Goal: Book appointment/travel/reservation

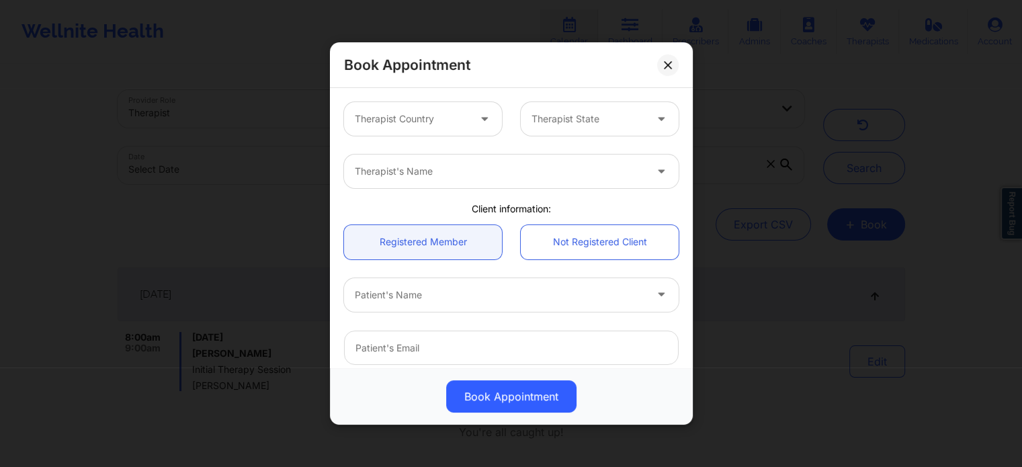
click at [427, 123] on div at bounding box center [412, 119] width 114 height 16
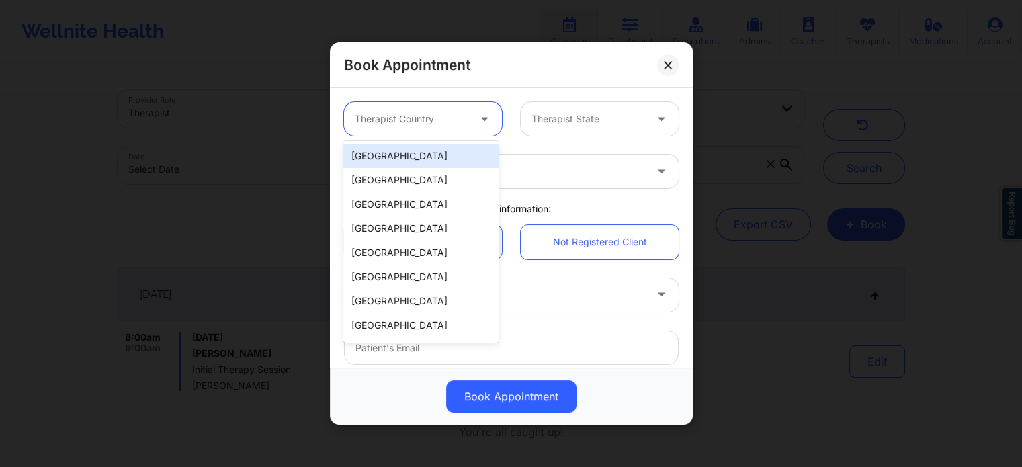
click at [422, 155] on div "[GEOGRAPHIC_DATA]" at bounding box center [420, 156] width 155 height 24
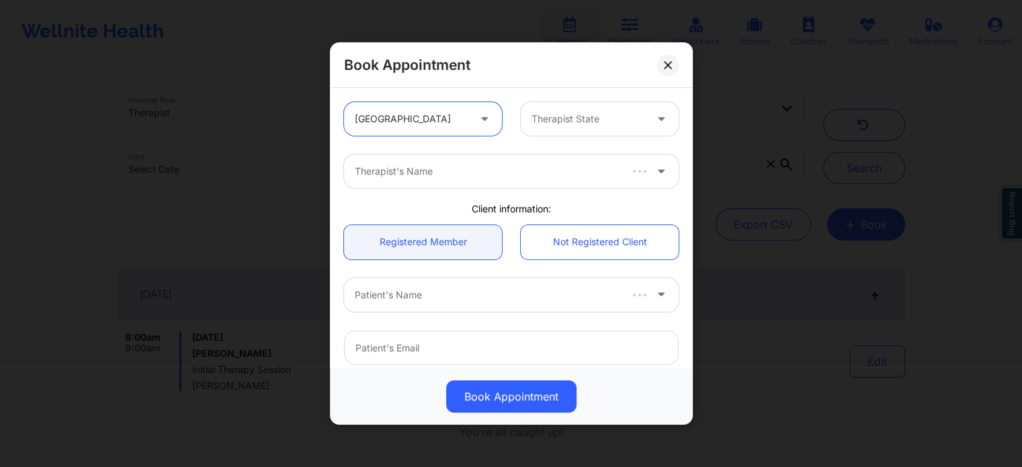
click at [572, 121] on div at bounding box center [588, 119] width 114 height 16
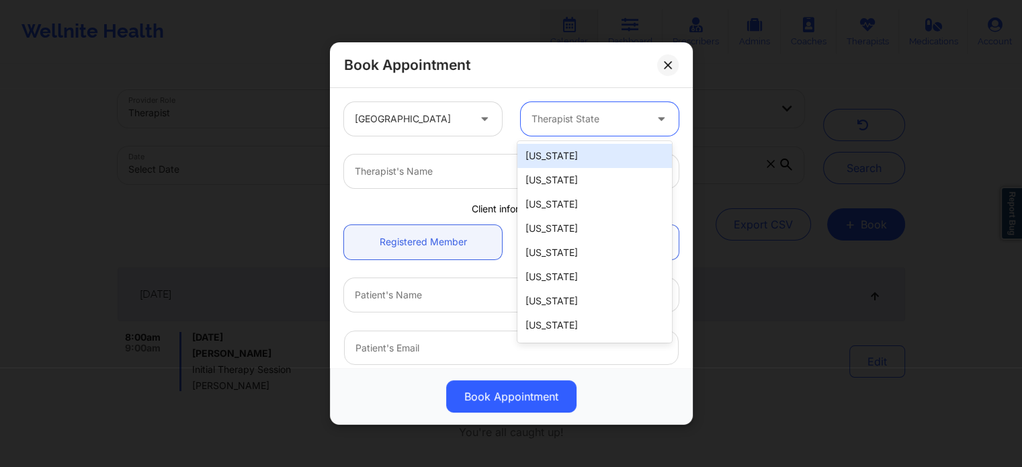
type input "f"
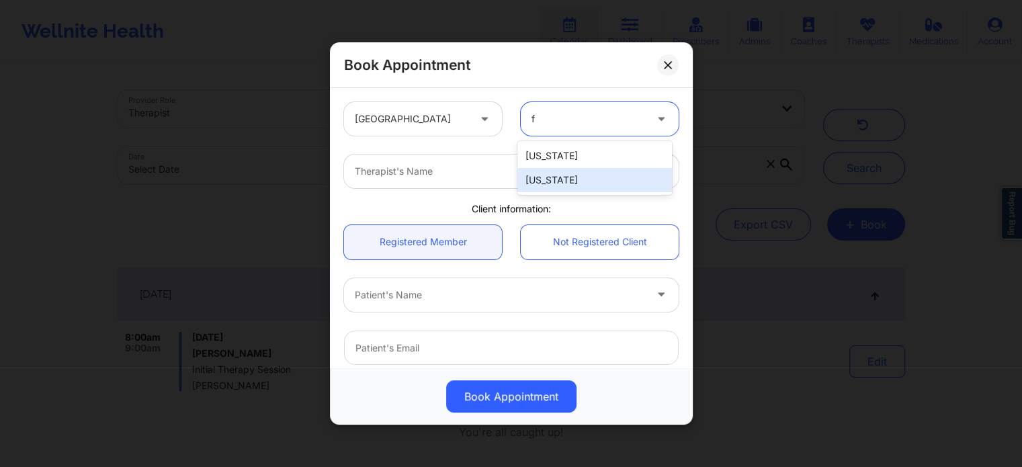
click at [554, 179] on div "[US_STATE]" at bounding box center [594, 180] width 155 height 24
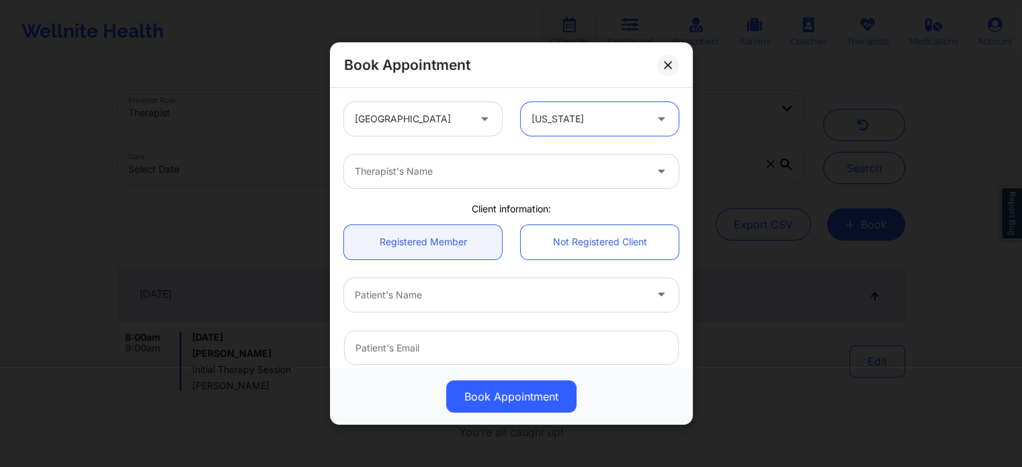
click at [480, 176] on div at bounding box center [500, 171] width 290 height 16
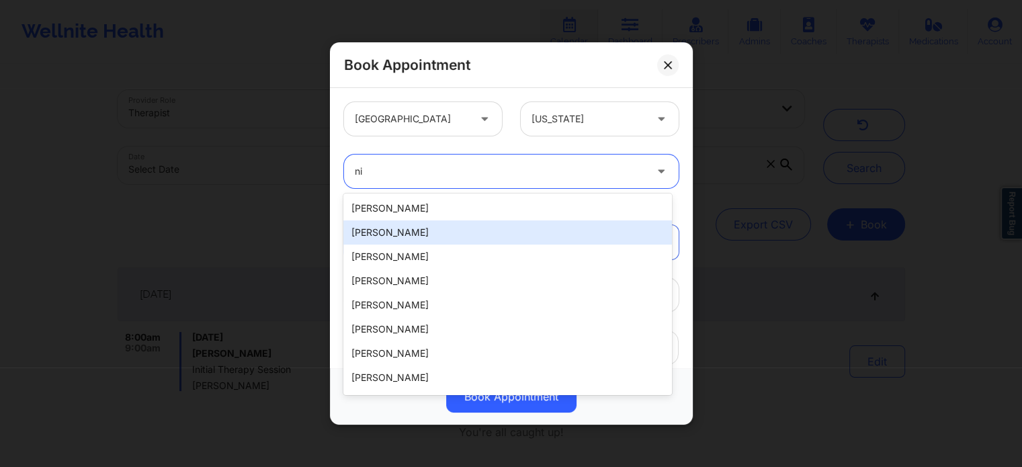
type input "n"
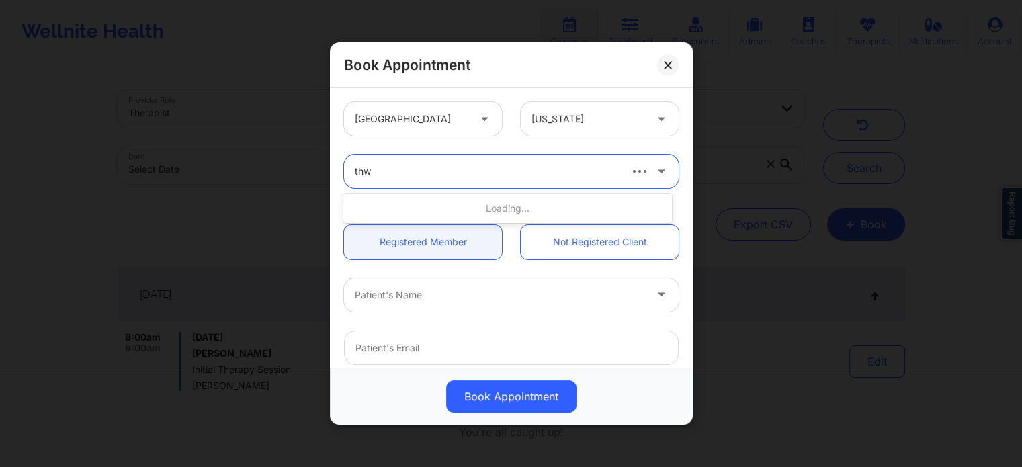
type input "thwe"
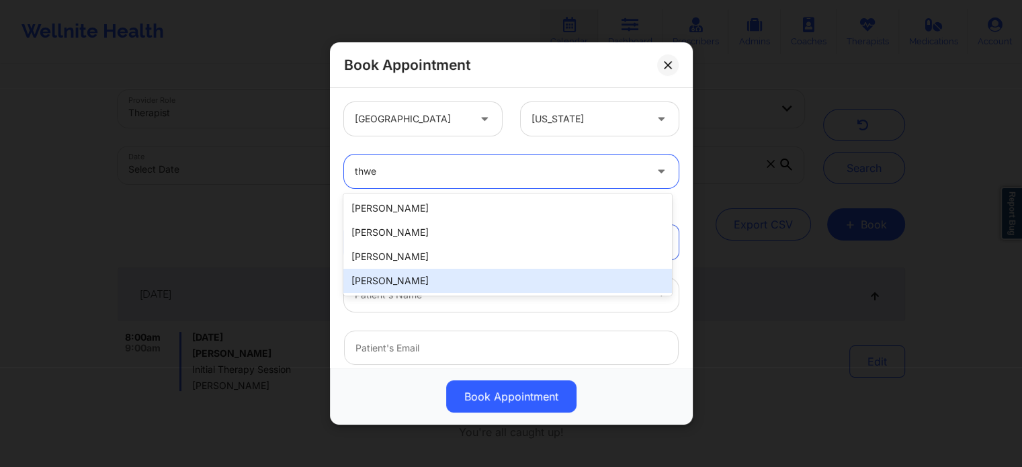
click at [430, 289] on div "[PERSON_NAME]" at bounding box center [507, 281] width 328 height 24
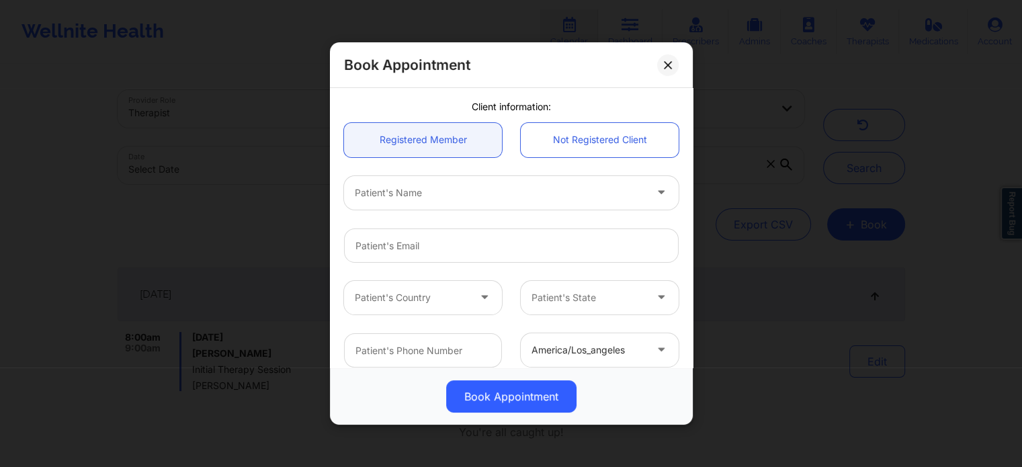
scroll to position [134, 0]
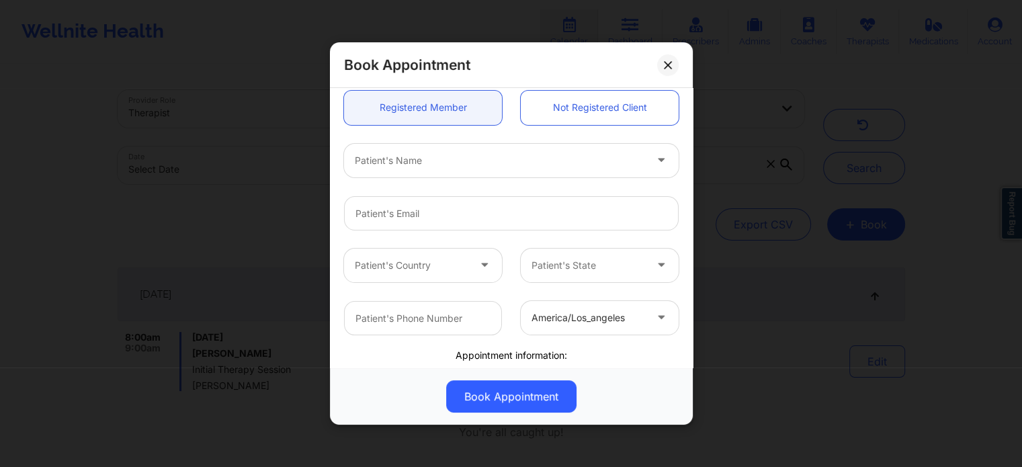
click at [450, 144] on div "Patient's Name" at bounding box center [495, 161] width 302 height 34
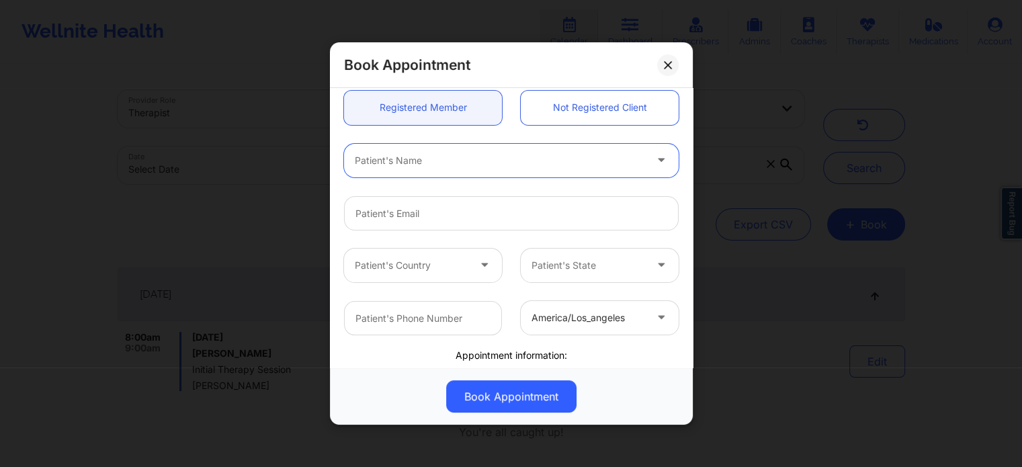
click at [443, 162] on div at bounding box center [500, 161] width 290 height 16
click at [443, 222] on input "email" at bounding box center [511, 213] width 335 height 34
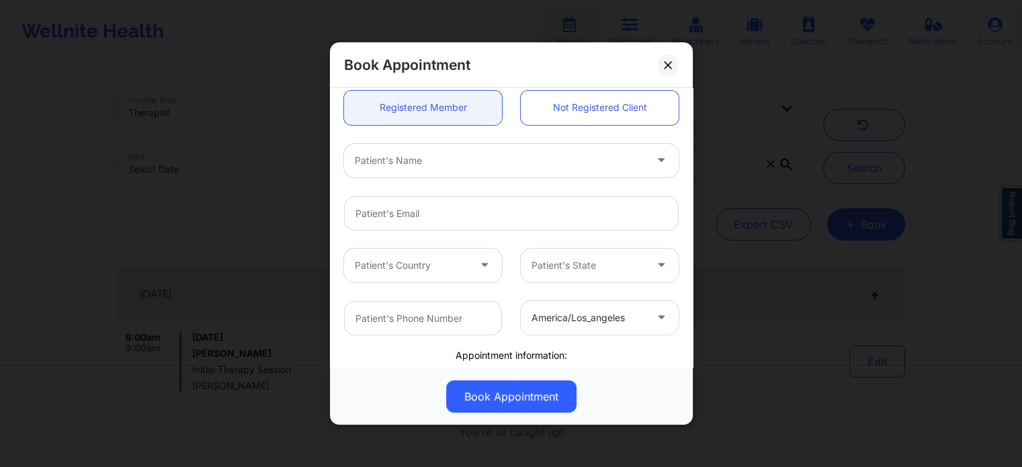
click at [430, 166] on div at bounding box center [500, 161] width 290 height 16
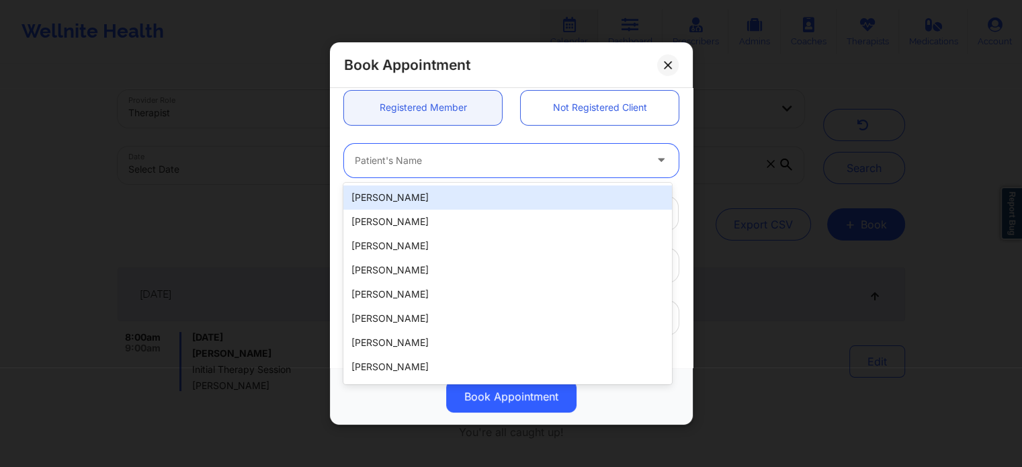
click at [415, 210] on div "[PERSON_NAME]" at bounding box center [507, 222] width 328 height 24
type input "[EMAIL_ADDRESS][DOMAIN_NAME]"
type input "[PHONE_NUMBER]"
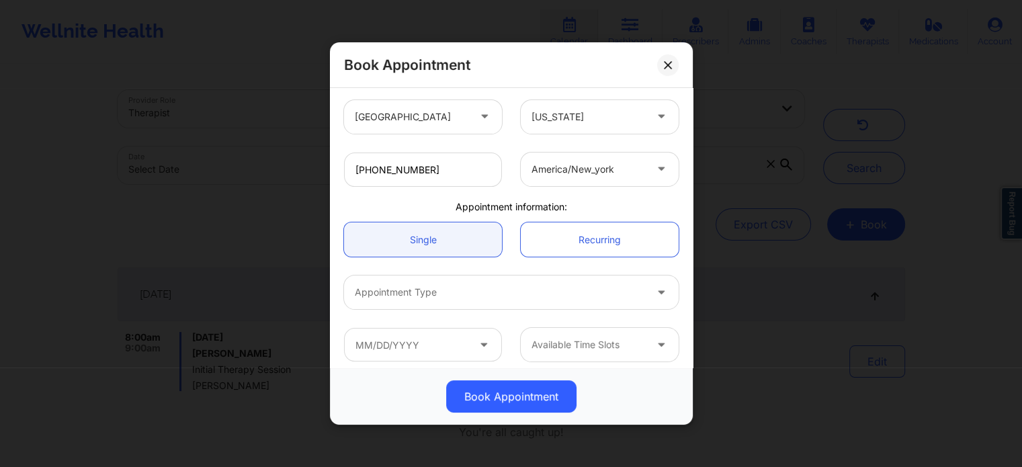
scroll to position [290, 0]
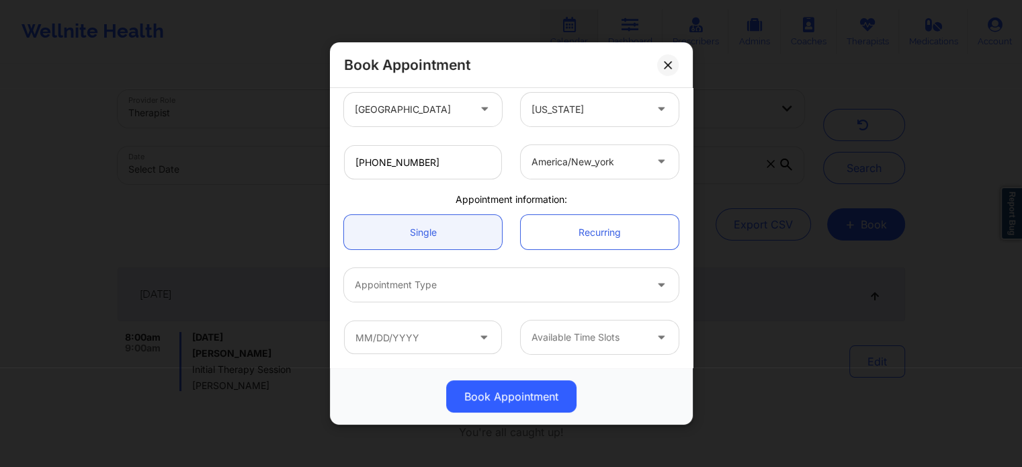
click at [429, 277] on div at bounding box center [500, 285] width 290 height 16
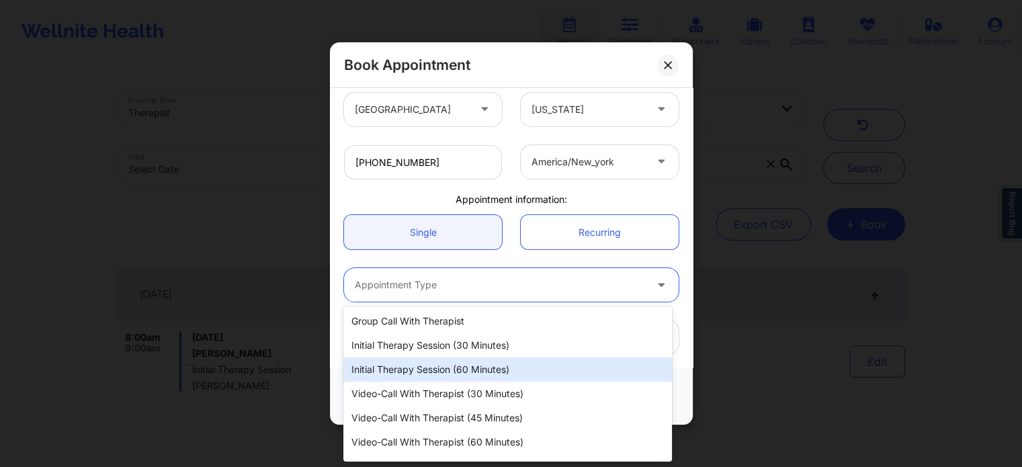
click at [429, 371] on div "Initial Therapy Session (60 minutes)" at bounding box center [507, 369] width 328 height 24
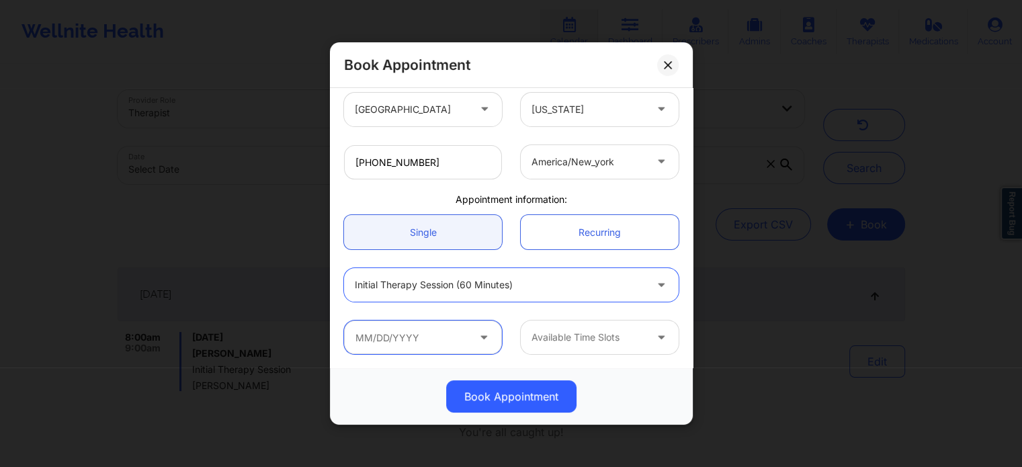
click at [432, 337] on input "text" at bounding box center [423, 337] width 158 height 34
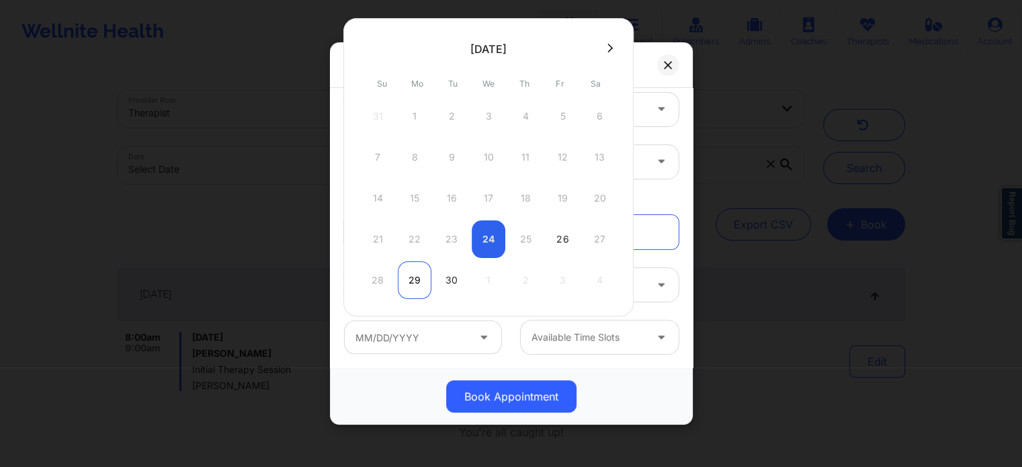
click at [408, 279] on div "29" at bounding box center [415, 280] width 34 height 38
type input "[DATE]"
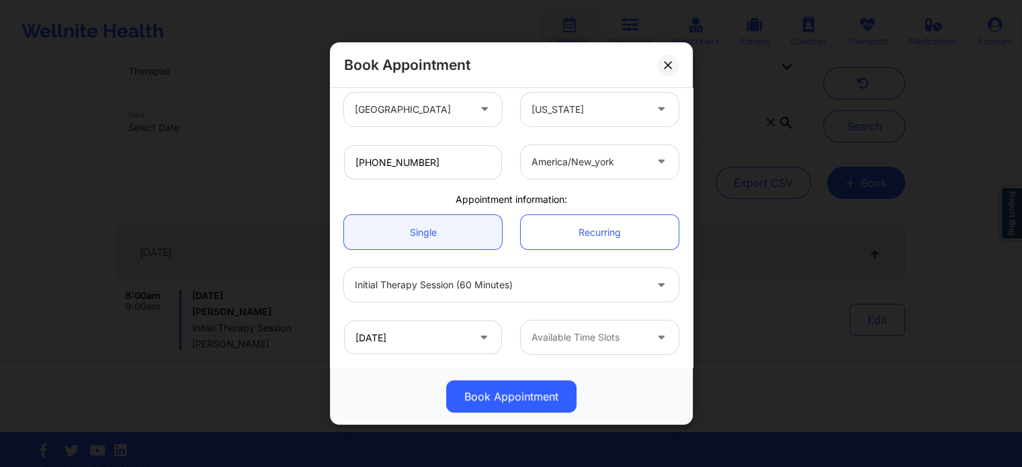
scroll to position [61, 0]
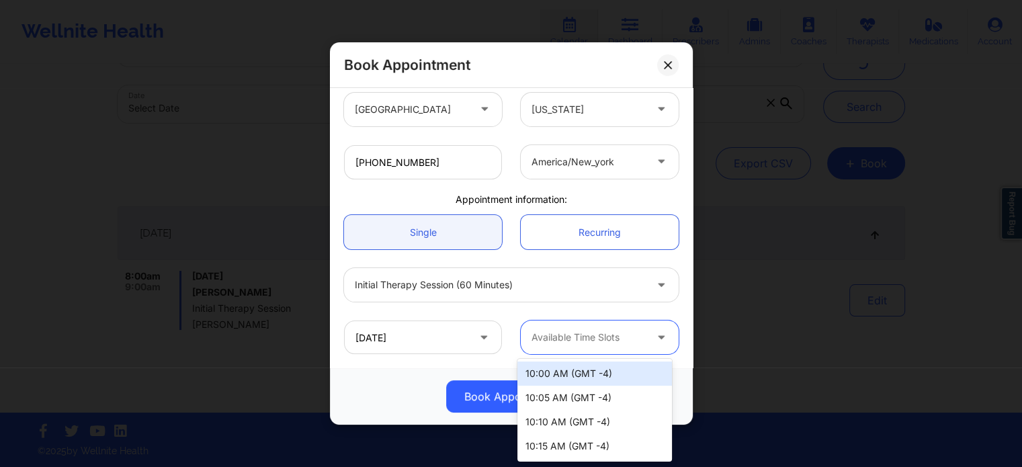
click at [578, 335] on div at bounding box center [588, 337] width 114 height 16
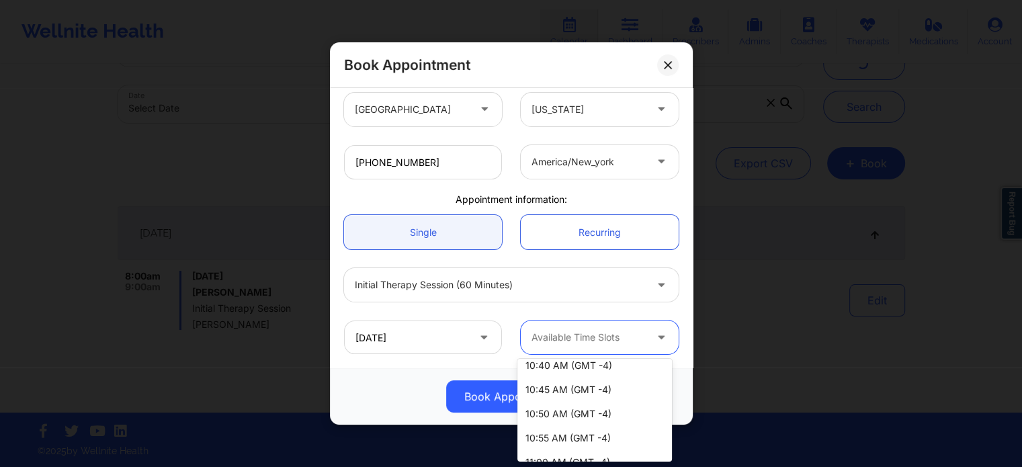
scroll to position [269, 0]
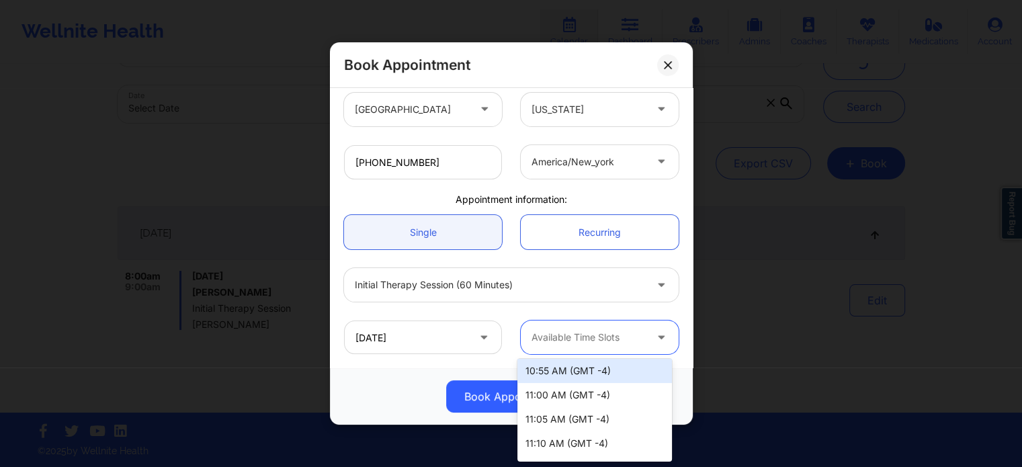
click at [537, 254] on div "Single Recurring" at bounding box center [511, 232] width 353 height 53
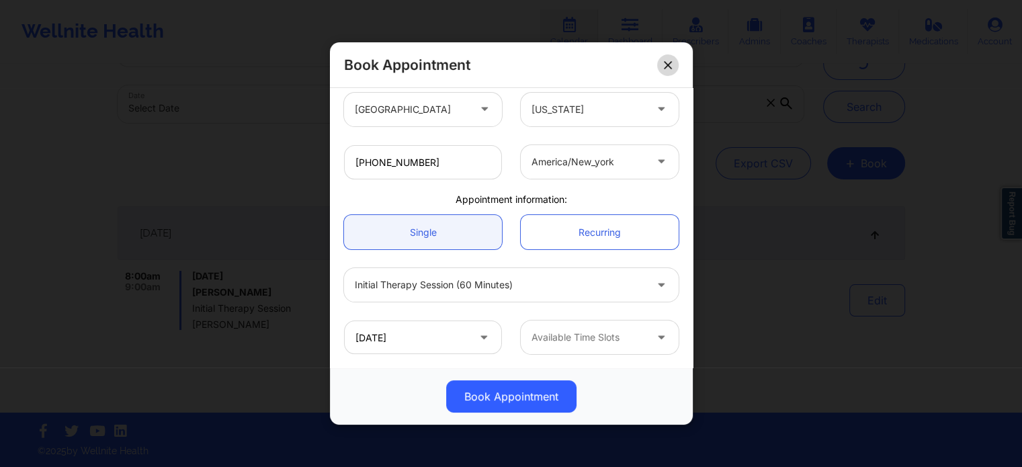
click at [673, 64] on button at bounding box center [667, 64] width 21 height 21
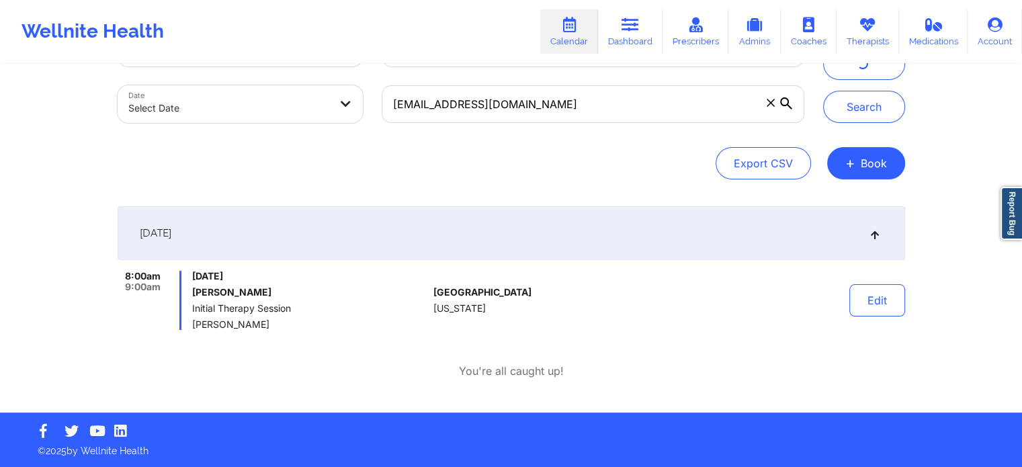
scroll to position [0, 0]
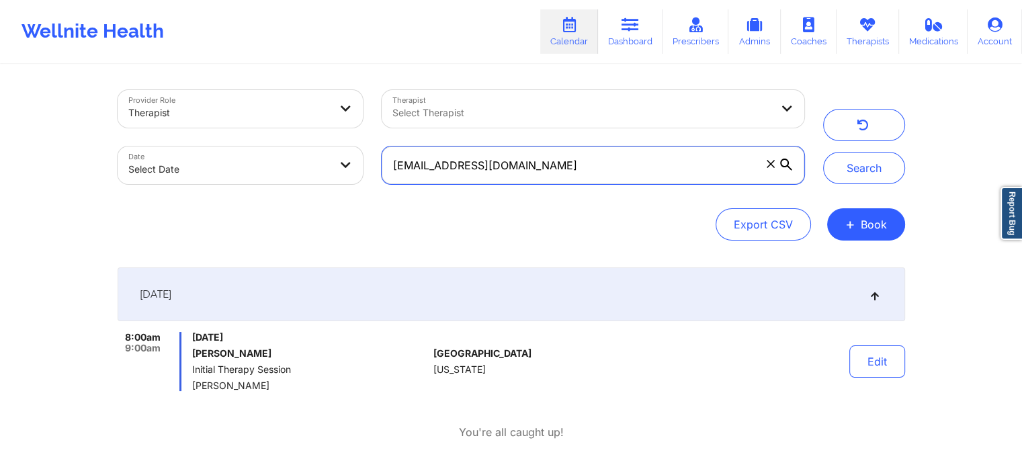
click at [633, 148] on input "[EMAIL_ADDRESS][DOMAIN_NAME]" at bounding box center [593, 165] width 422 height 38
click at [632, 148] on input "[EMAIL_ADDRESS][DOMAIN_NAME]" at bounding box center [593, 165] width 422 height 38
click at [624, 161] on input "[EMAIL_ADDRESS][DOMAIN_NAME]" at bounding box center [593, 165] width 422 height 38
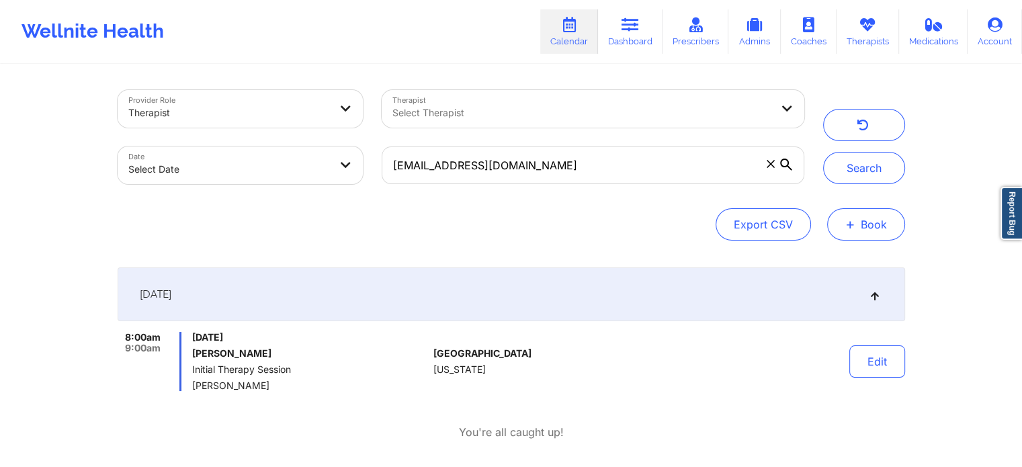
click at [860, 230] on button "+ Book" at bounding box center [866, 224] width 78 height 32
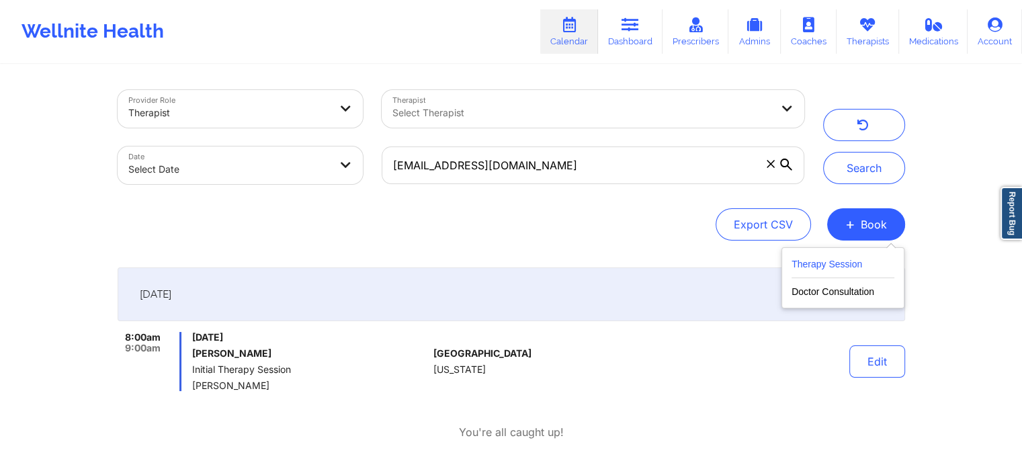
click at [823, 265] on button "Therapy Session" at bounding box center [842, 267] width 103 height 22
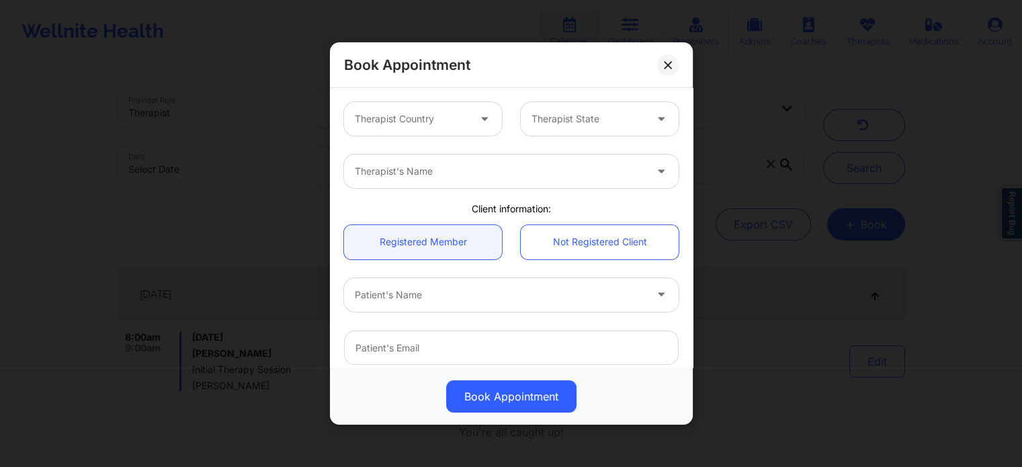
click at [452, 135] on div "Therapist Country Therapist State" at bounding box center [511, 119] width 353 height 52
click at [445, 114] on div at bounding box center [412, 119] width 114 height 16
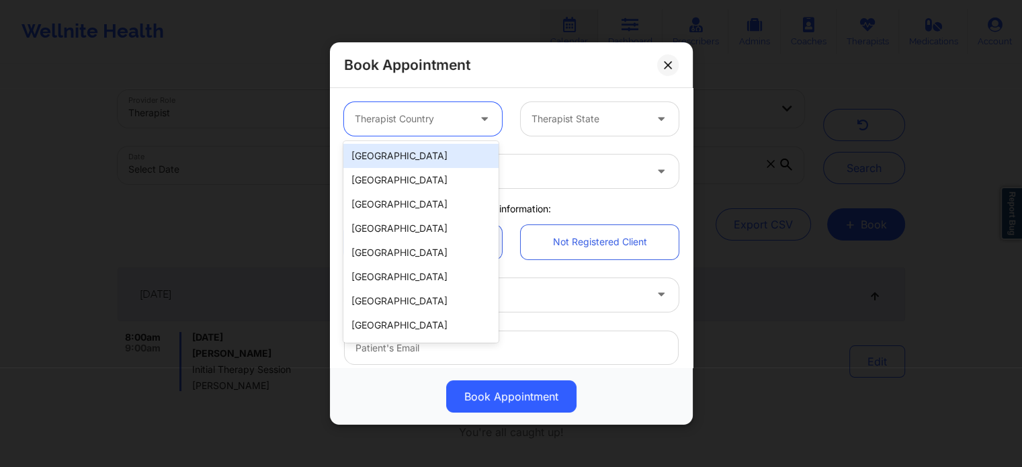
click at [458, 158] on div "[GEOGRAPHIC_DATA]" at bounding box center [420, 156] width 155 height 24
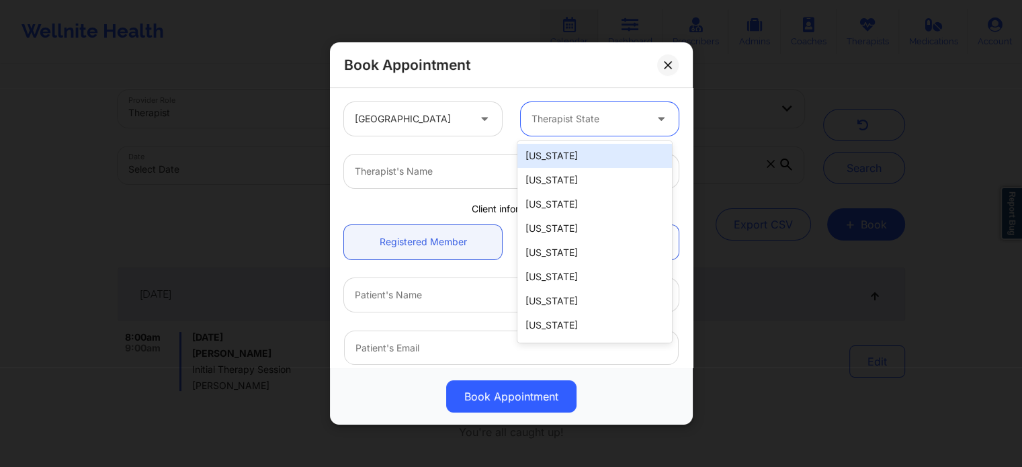
click at [548, 124] on div at bounding box center [588, 119] width 114 height 16
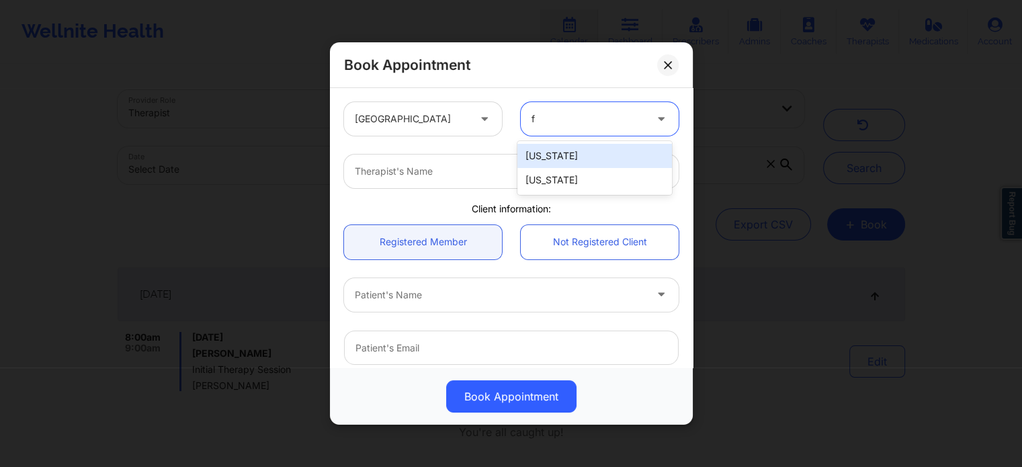
type input "fl"
click at [540, 148] on div "[US_STATE]" at bounding box center [594, 156] width 155 height 24
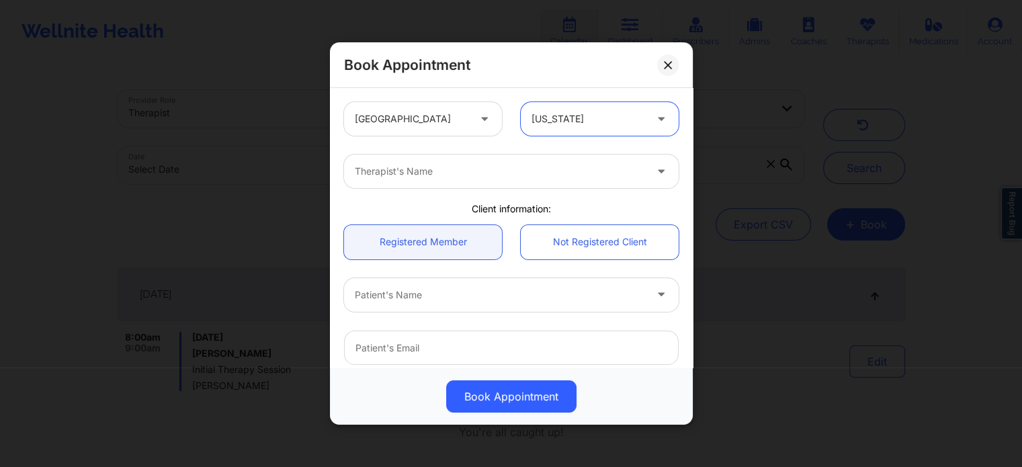
click at [508, 173] on div at bounding box center [500, 171] width 290 height 16
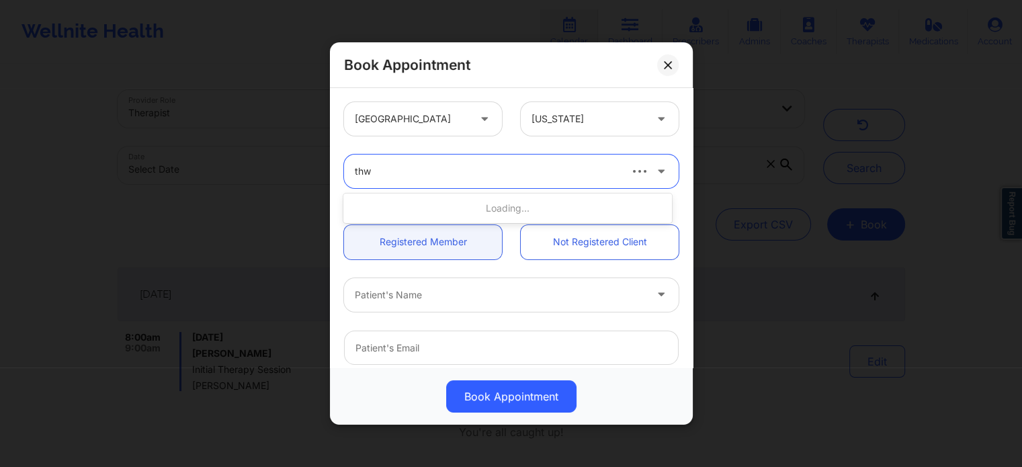
type input "thwe"
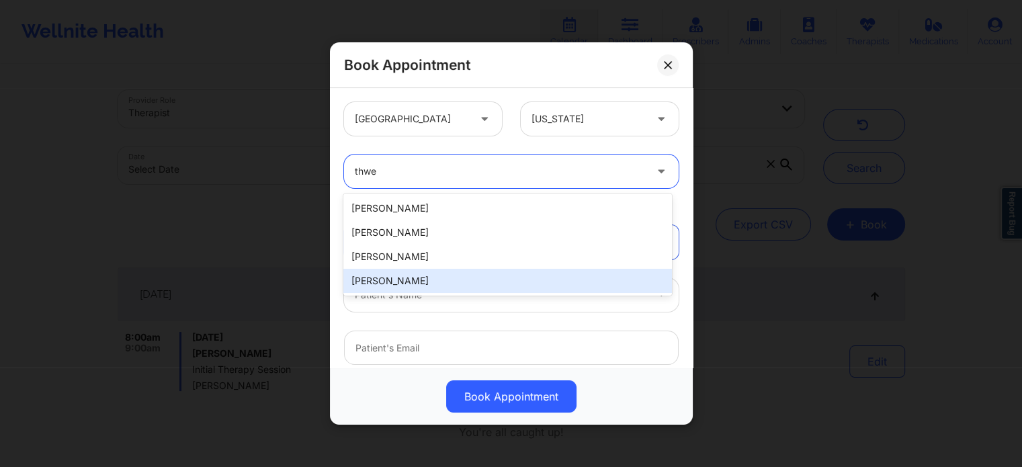
click at [393, 275] on div "[PERSON_NAME]" at bounding box center [507, 281] width 328 height 24
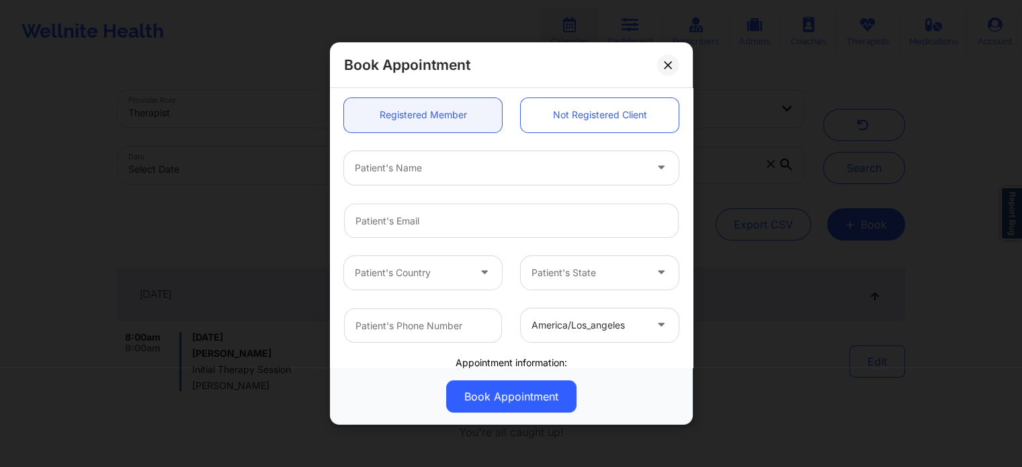
scroll to position [134, 0]
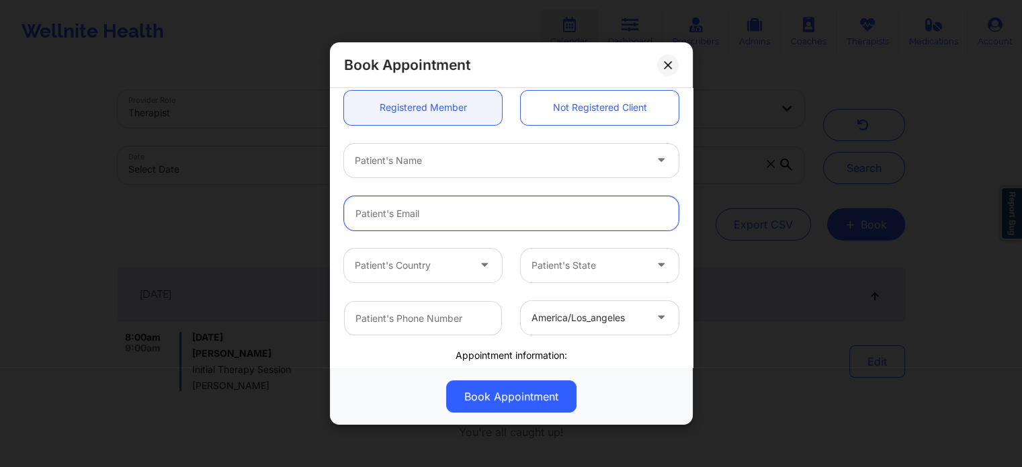
click at [431, 204] on input "email" at bounding box center [511, 213] width 335 height 34
paste input "[EMAIL_ADDRESS][DOMAIN_NAME]"
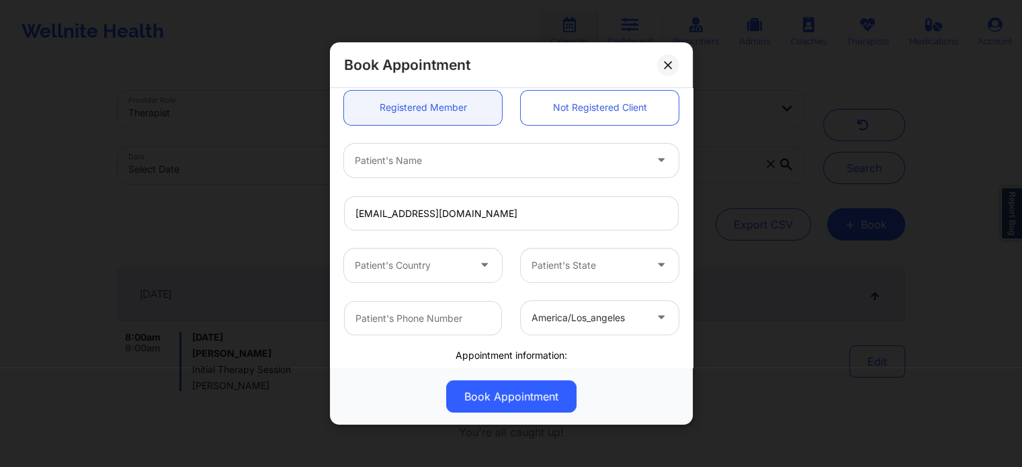
click at [462, 162] on div at bounding box center [500, 161] width 290 height 16
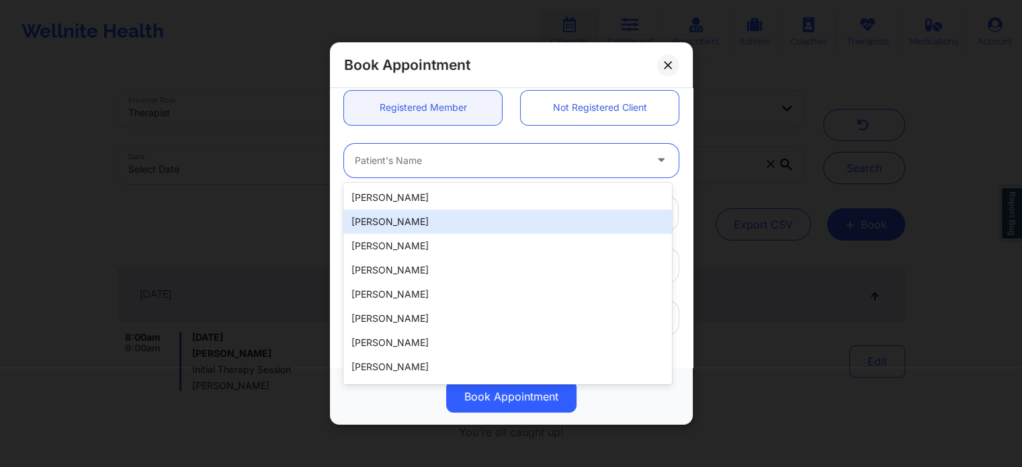
click at [442, 222] on div "[PERSON_NAME]" at bounding box center [507, 222] width 328 height 24
type input "[EMAIL_ADDRESS][DOMAIN_NAME]"
type input "[PHONE_NUMBER]"
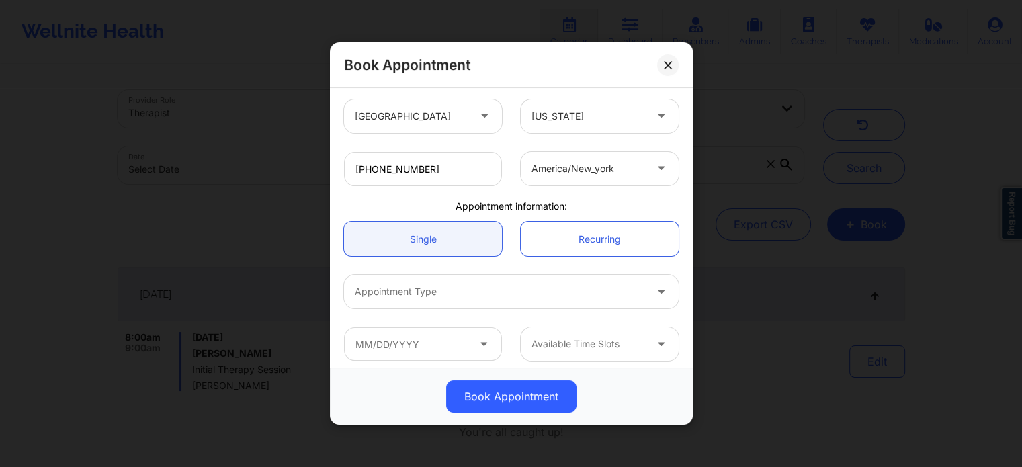
scroll to position [290, 0]
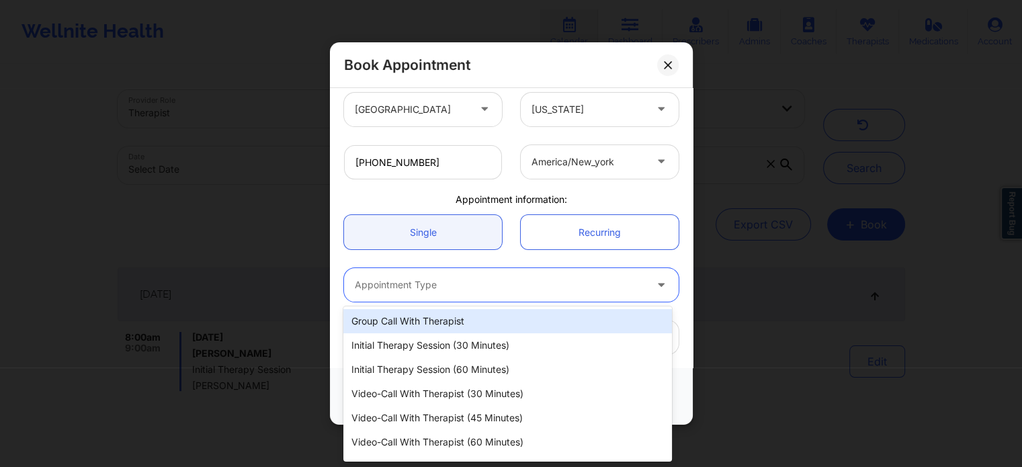
drag, startPoint x: 462, startPoint y: 294, endPoint x: 463, endPoint y: 303, distance: 8.8
click at [462, 295] on div "Appointment Type" at bounding box center [495, 285] width 302 height 34
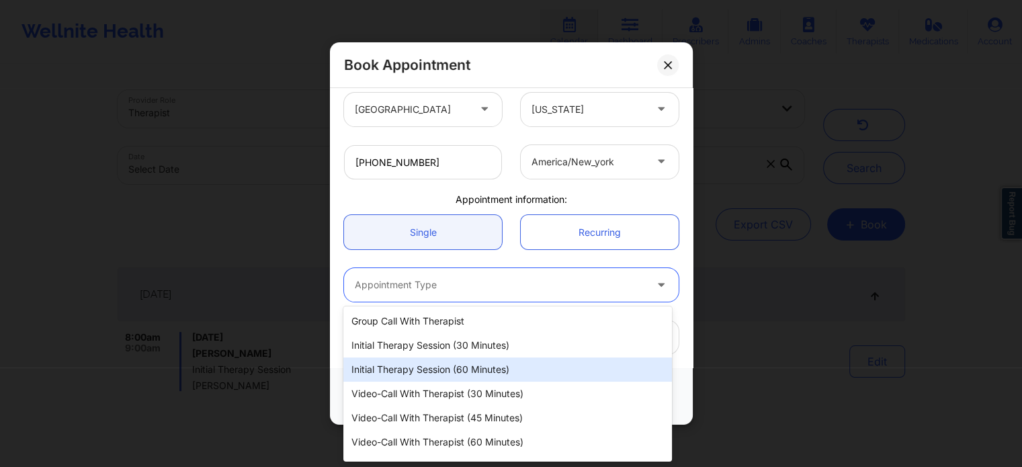
click at [438, 378] on div "Initial Therapy Session (60 minutes)" at bounding box center [507, 369] width 328 height 24
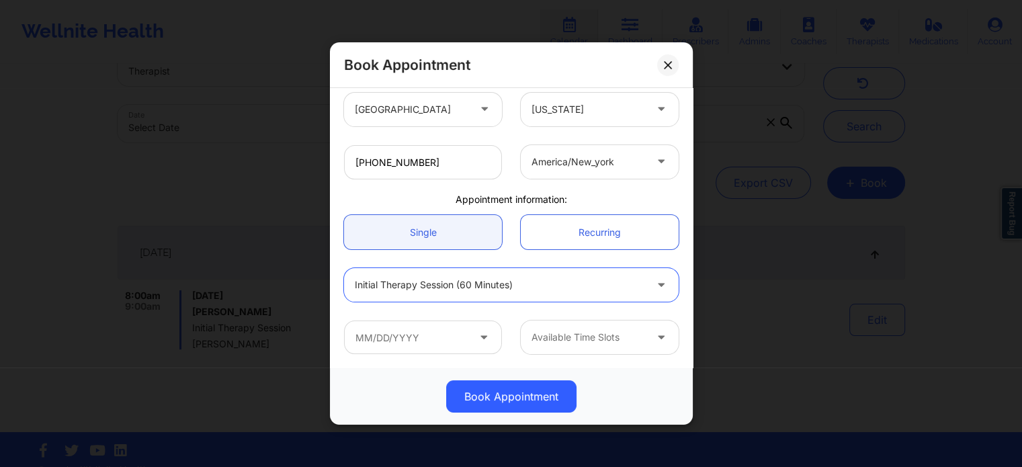
scroll to position [61, 0]
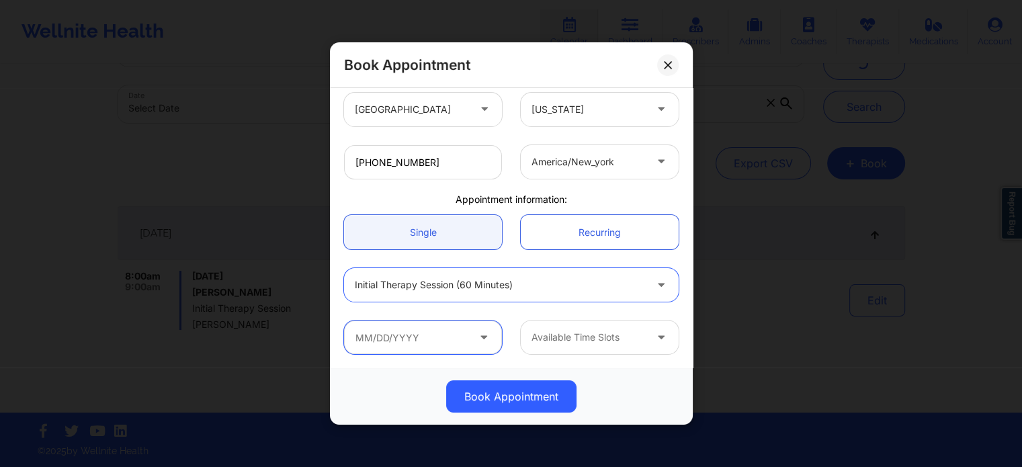
click at [419, 341] on input "text" at bounding box center [423, 337] width 158 height 34
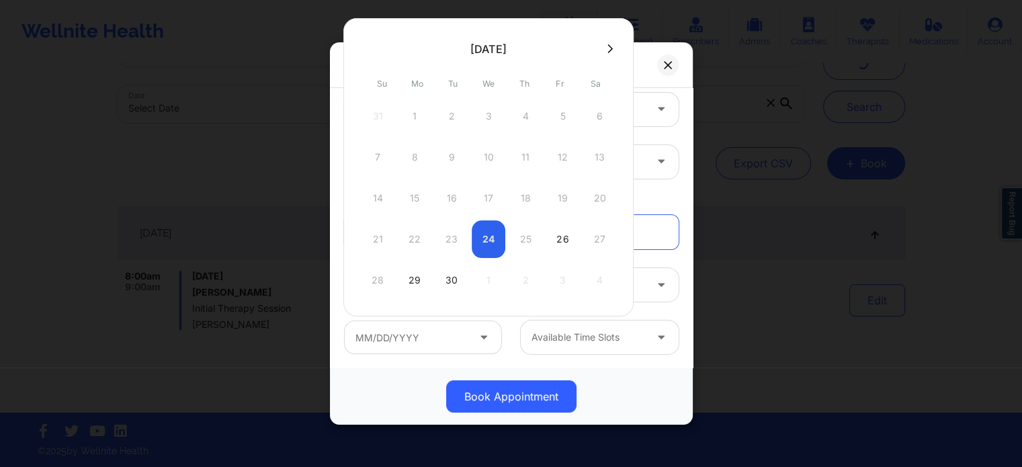
click at [562, 235] on div "26" at bounding box center [563, 239] width 34 height 38
type input "[DATE]"
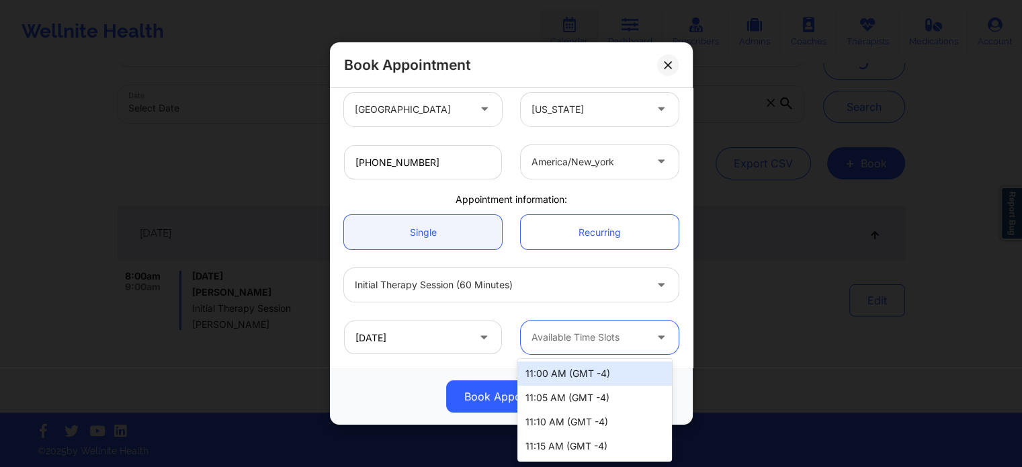
click at [562, 334] on div at bounding box center [588, 337] width 114 height 16
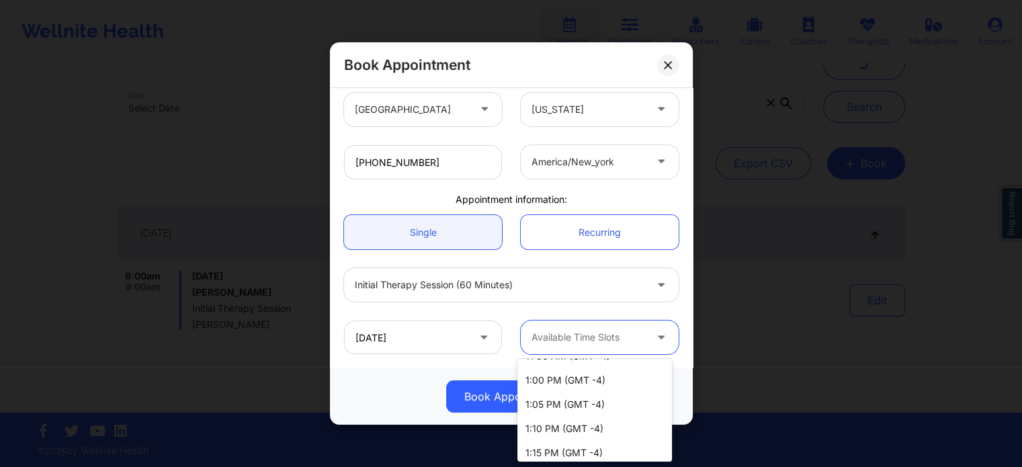
scroll to position [142, 0]
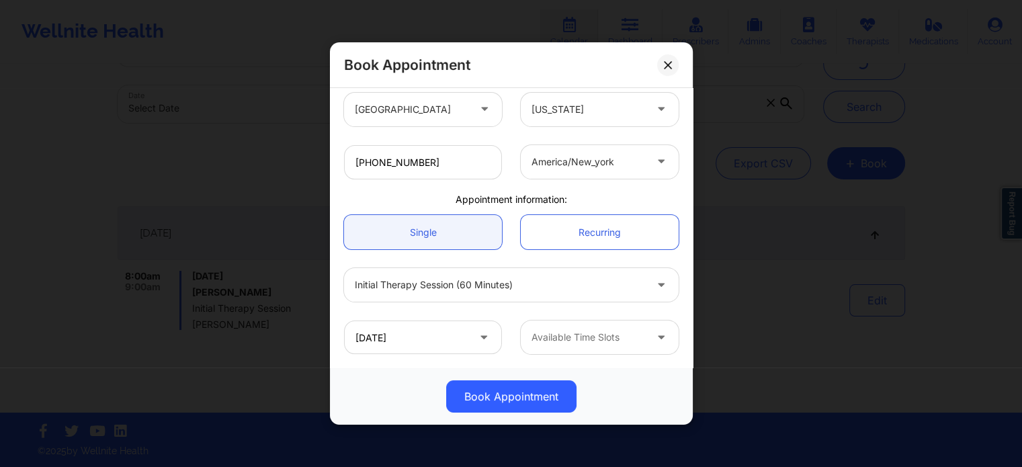
click at [544, 306] on div "Initial Therapy Session (60 minutes)" at bounding box center [511, 285] width 353 height 52
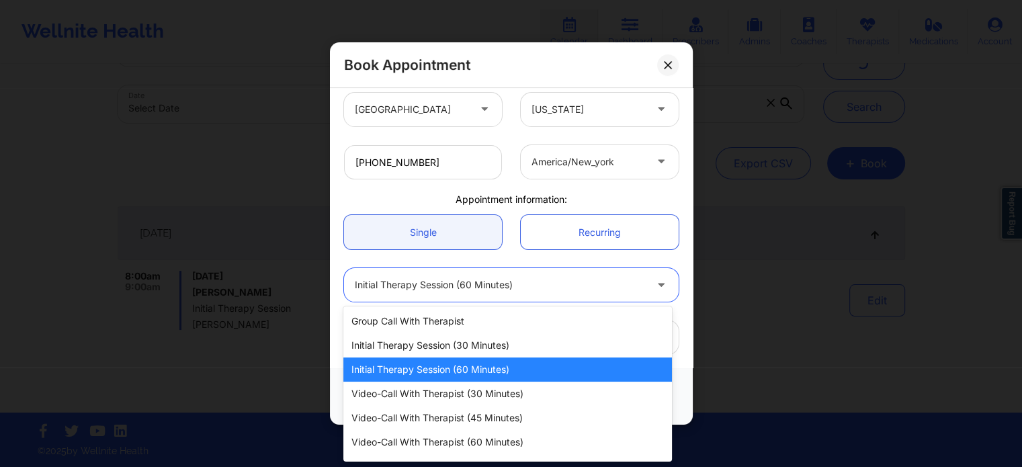
click at [519, 290] on div at bounding box center [500, 285] width 290 height 16
click at [534, 364] on div "Initial Therapy Session (60 minutes)" at bounding box center [507, 369] width 328 height 24
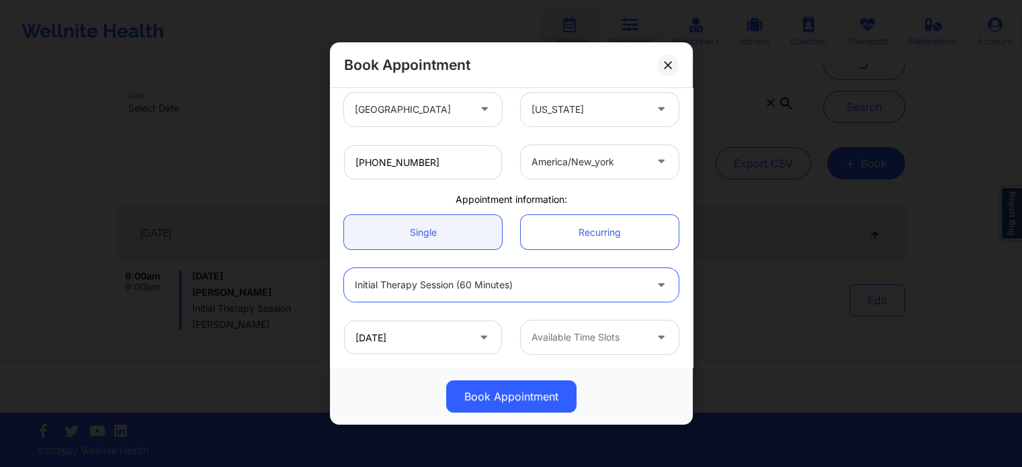
click at [543, 331] on div at bounding box center [588, 337] width 114 height 16
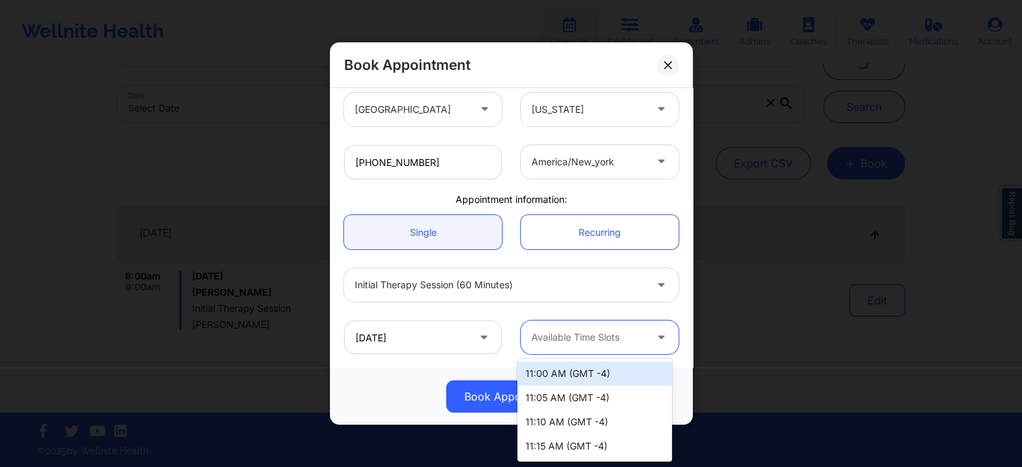
click at [544, 331] on div at bounding box center [588, 337] width 114 height 16
click at [551, 334] on div at bounding box center [588, 337] width 114 height 16
click at [607, 373] on div "11:00 AM (GMT -4)" at bounding box center [594, 373] width 155 height 24
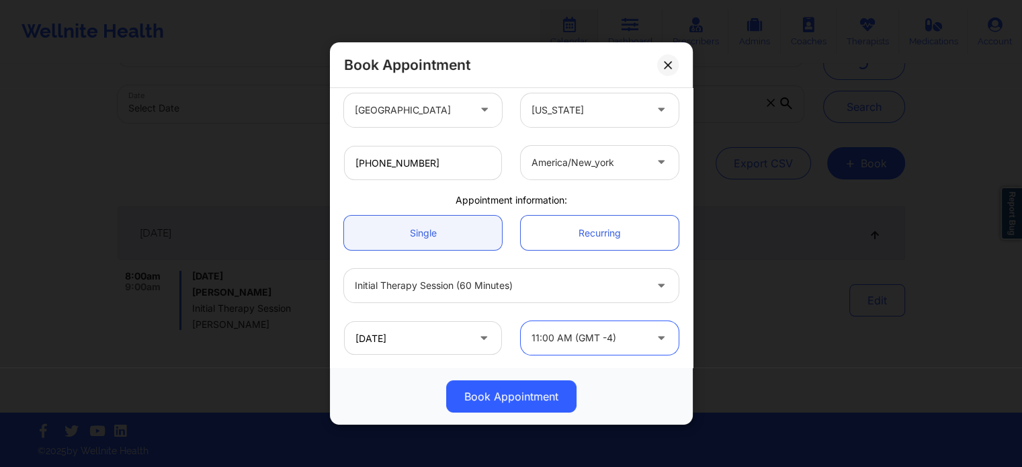
scroll to position [290, 0]
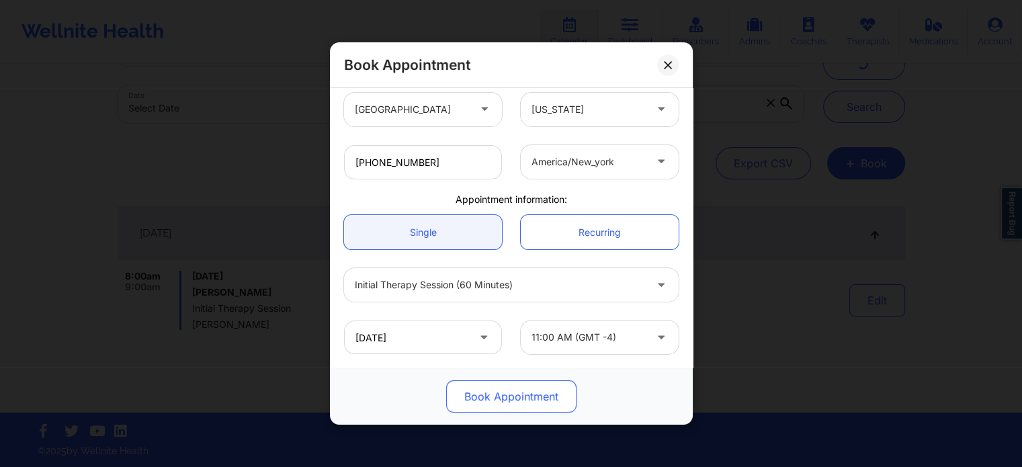
click at [533, 393] on button "Book Appointment" at bounding box center [511, 396] width 130 height 32
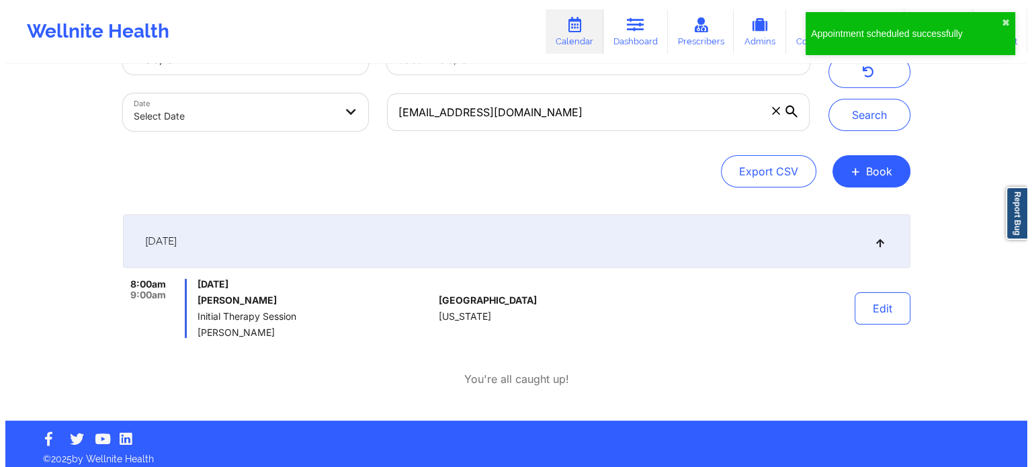
scroll to position [0, 0]
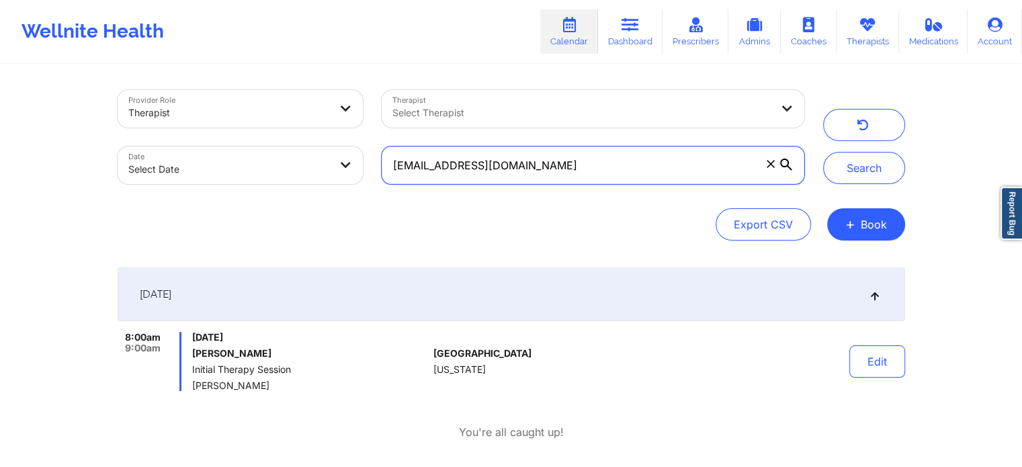
click at [519, 163] on input "[EMAIL_ADDRESS][DOMAIN_NAME]" at bounding box center [593, 165] width 422 height 38
paste input "Frenchfvera"
type input "[EMAIL_ADDRESS][DOMAIN_NAME]"
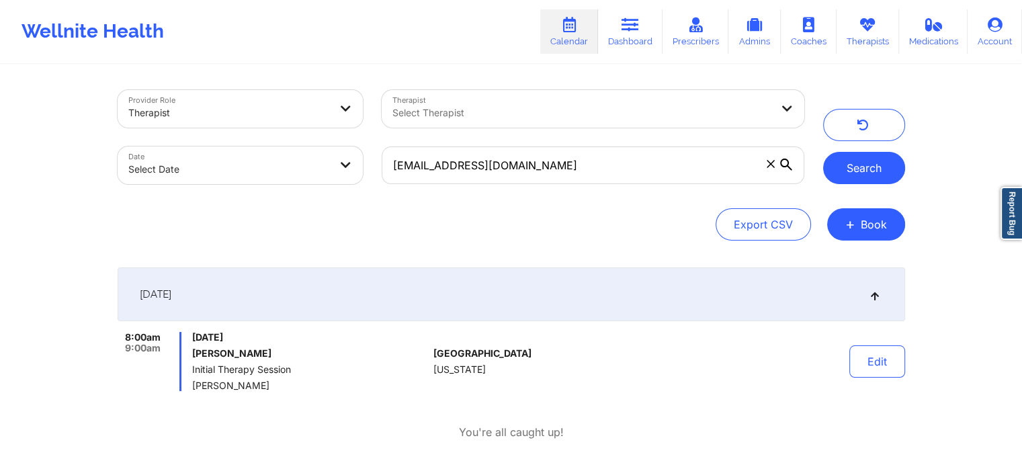
click at [846, 173] on button "Search" at bounding box center [864, 168] width 82 height 32
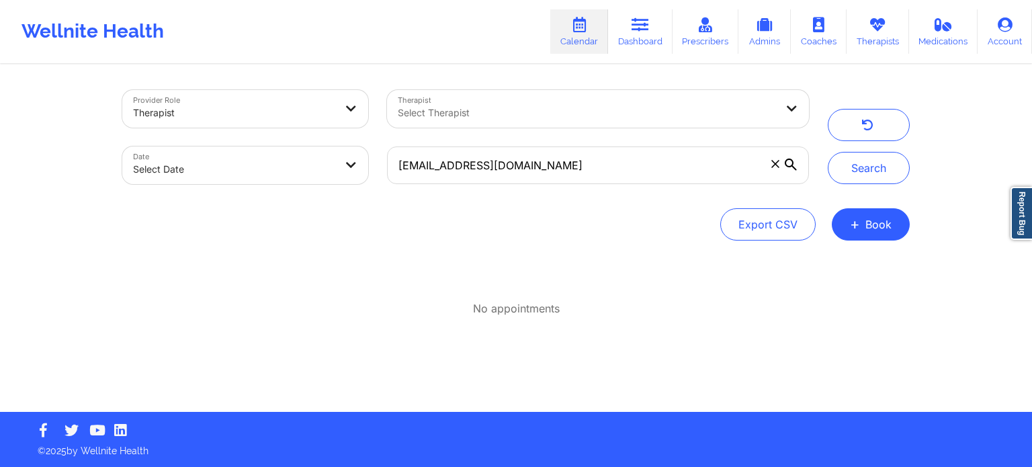
click at [513, 124] on div "Select Therapist" at bounding box center [582, 109] width 390 height 38
type input "thwe"
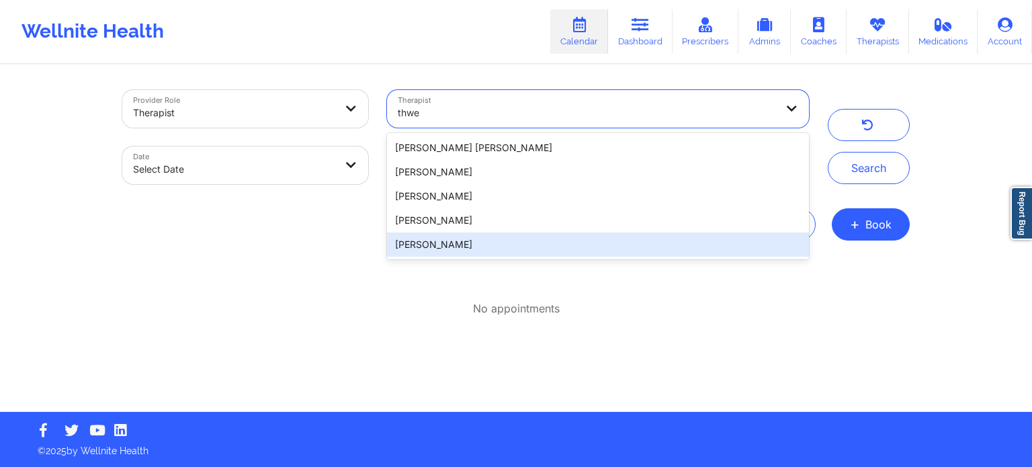
click at [472, 247] on div "[PERSON_NAME]" at bounding box center [598, 244] width 422 height 24
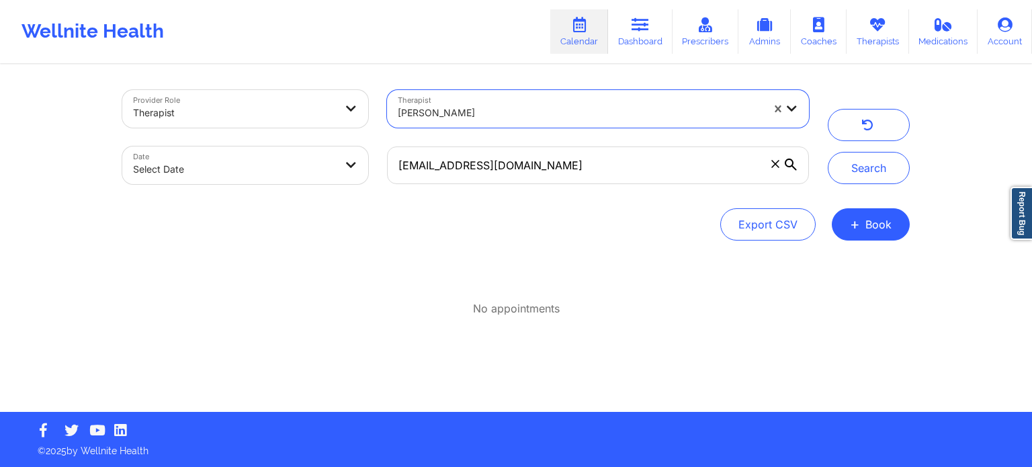
select select "2025-8"
select select "2025-9"
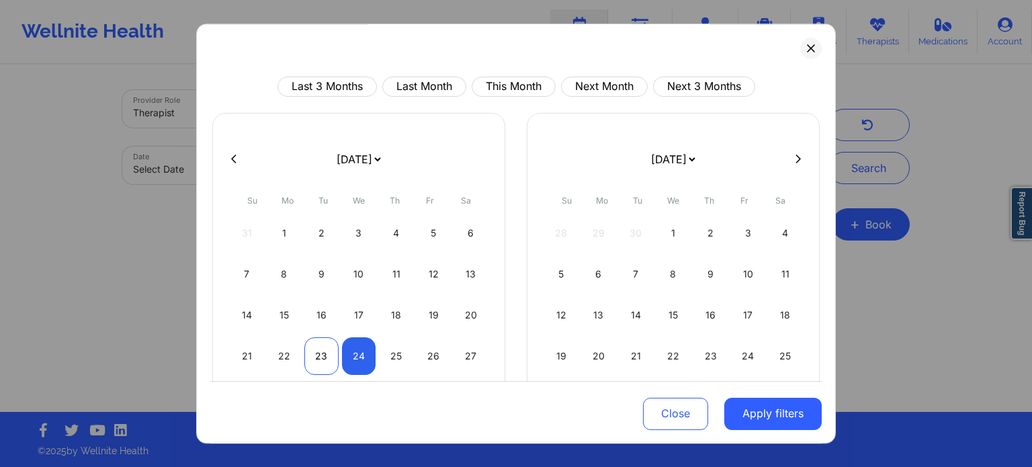
click at [331, 362] on div "23" at bounding box center [321, 356] width 34 height 38
select select "2025-8"
select select "2025-9"
click at [445, 360] on div "26" at bounding box center [434, 356] width 34 height 38
select select "2025-8"
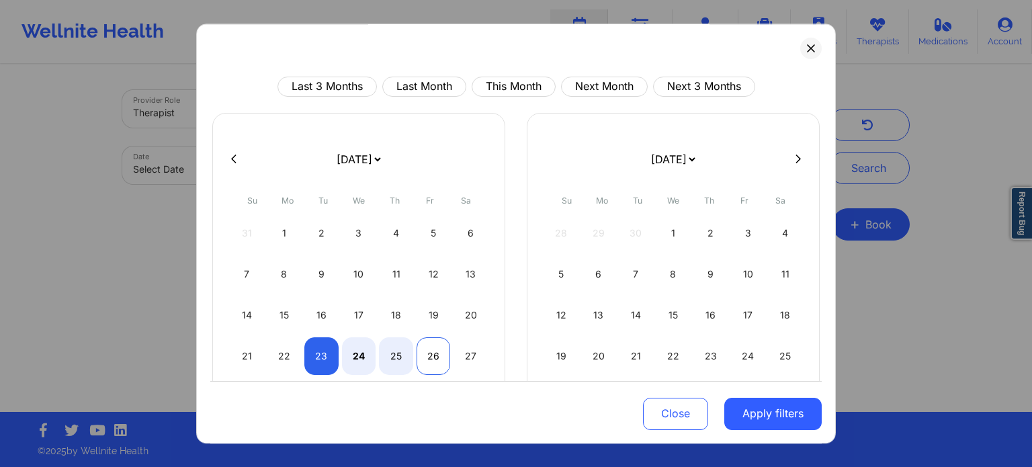
select select "2025-9"
click at [757, 418] on button "Apply filters" at bounding box center [772, 413] width 97 height 32
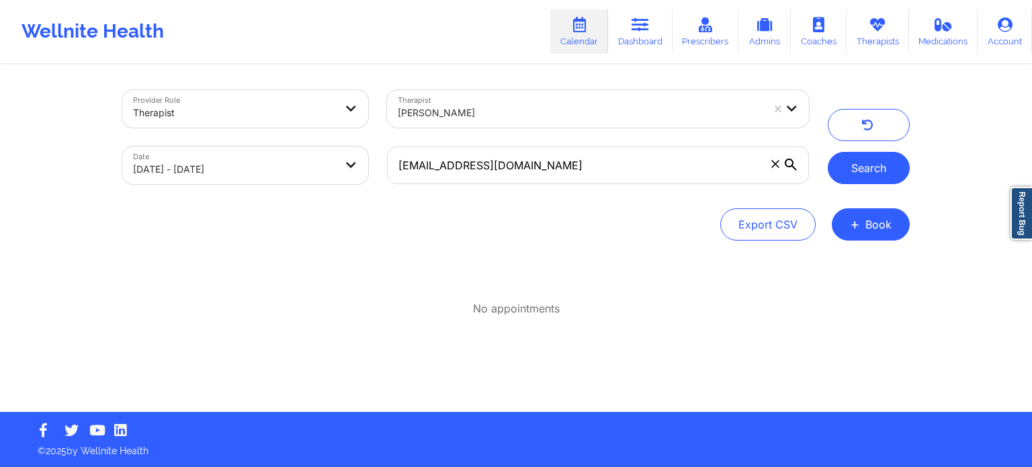
click at [877, 171] on button "Search" at bounding box center [869, 168] width 82 height 32
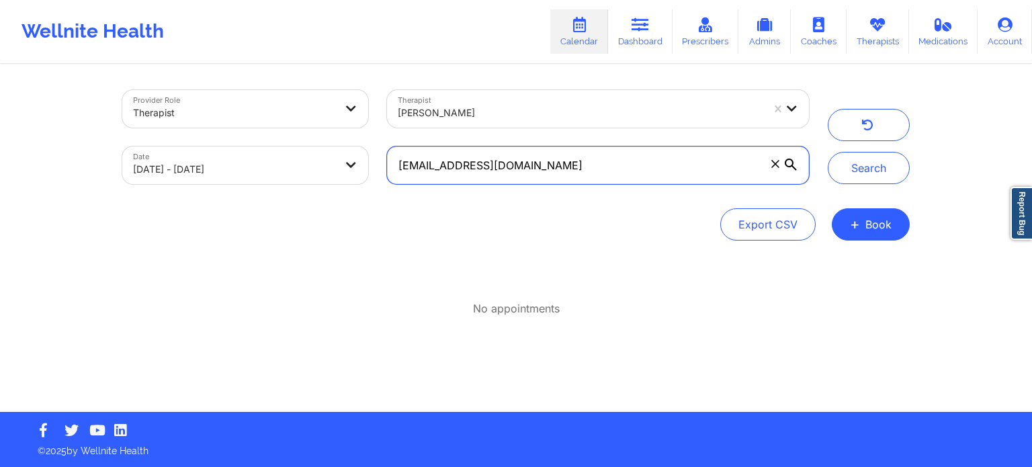
click at [553, 167] on input "[EMAIL_ADDRESS][DOMAIN_NAME]" at bounding box center [598, 165] width 422 height 38
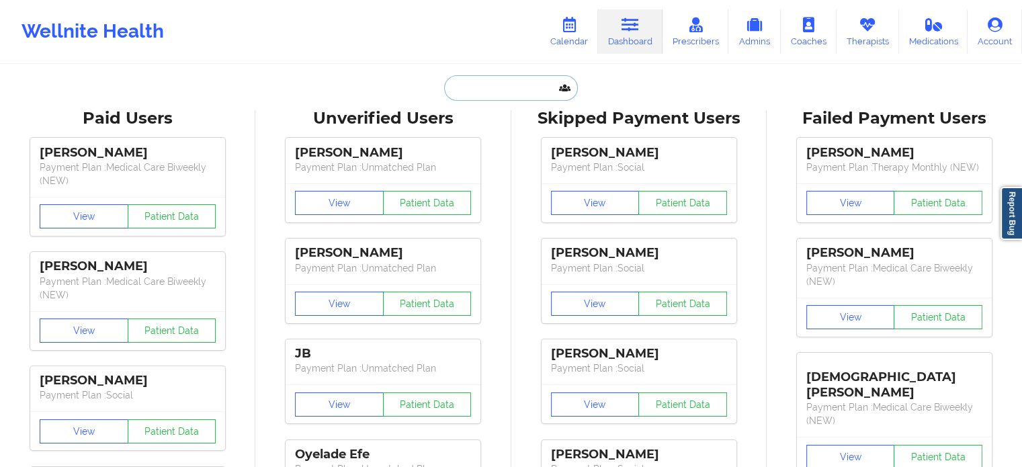
click at [518, 90] on input "text" at bounding box center [510, 88] width 133 height 26
paste input "[EMAIL_ADDRESS][DOMAIN_NAME]"
type input "[EMAIL_ADDRESS][DOMAIN_NAME]"
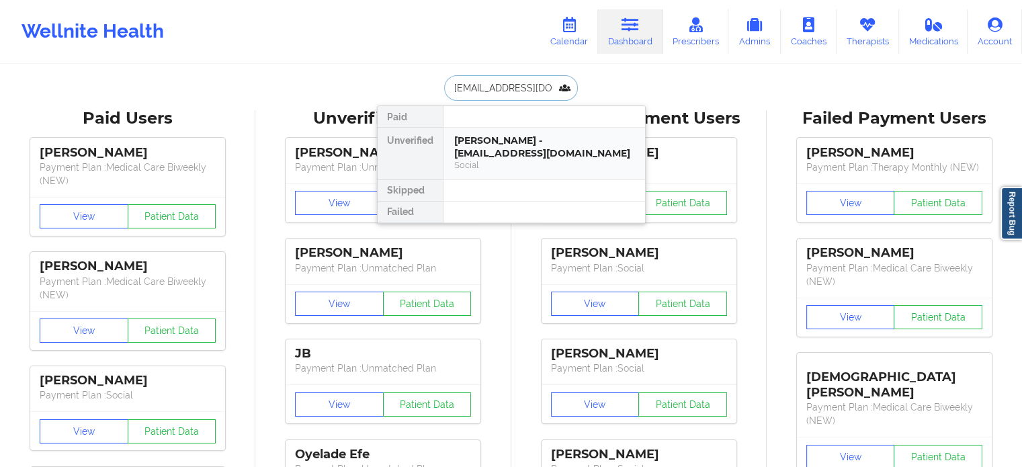
click at [509, 153] on div "Francheska Fontanez - frenchfvera@gmail.com" at bounding box center [544, 146] width 180 height 25
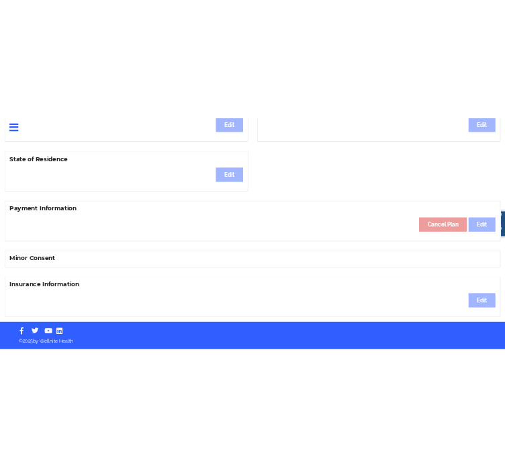
scroll to position [497, 0]
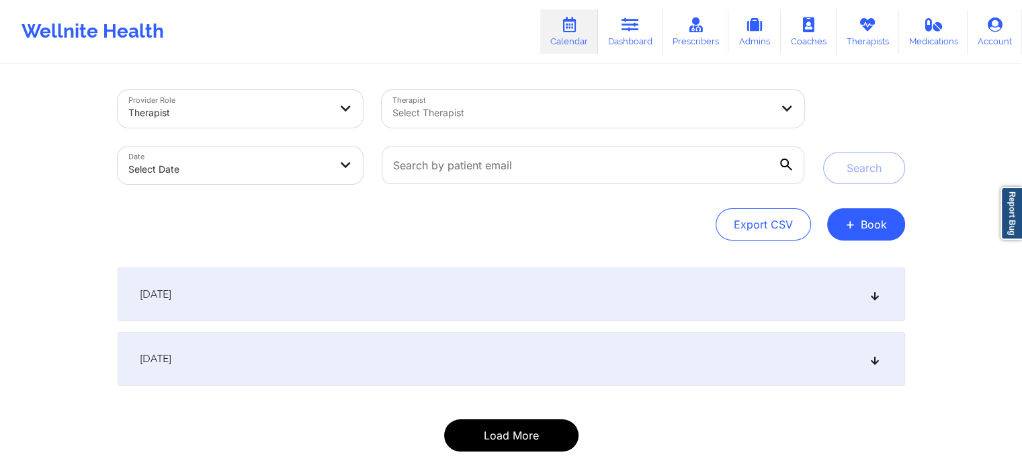
click at [485, 432] on button "Load More" at bounding box center [511, 435] width 134 height 32
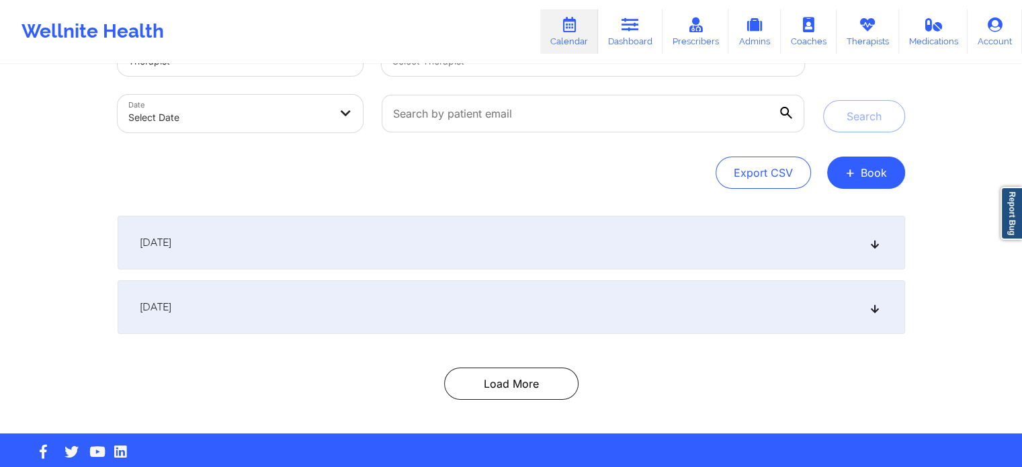
scroll to position [73, 0]
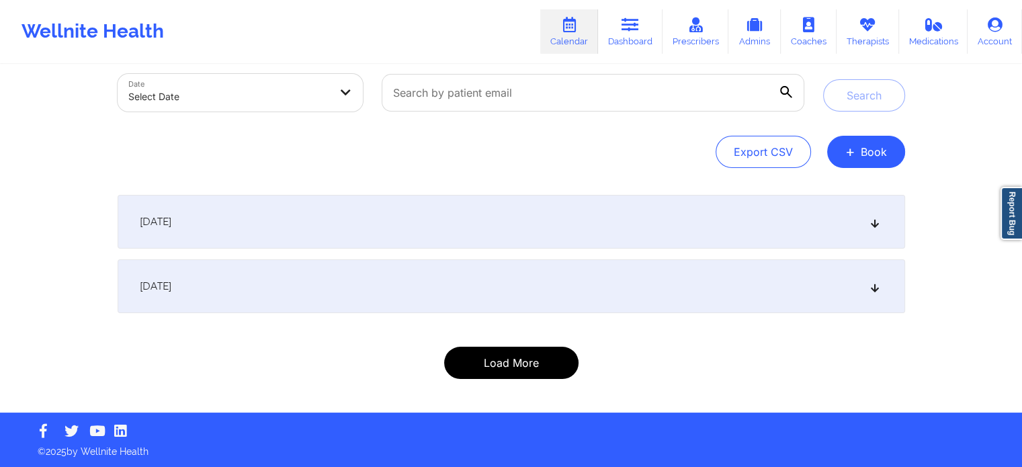
click at [497, 370] on button "Load More" at bounding box center [511, 363] width 134 height 32
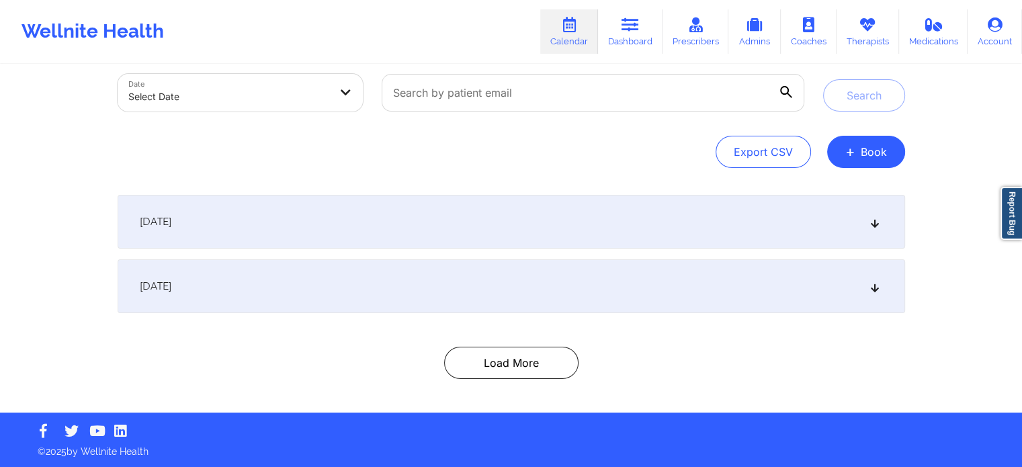
click at [699, 318] on div "[DATE] 7:00pm 8:00pm [DATE] [PERSON_NAME] Video-Call with Therapist [PERSON_NAM…" at bounding box center [511, 287] width 787 height 184
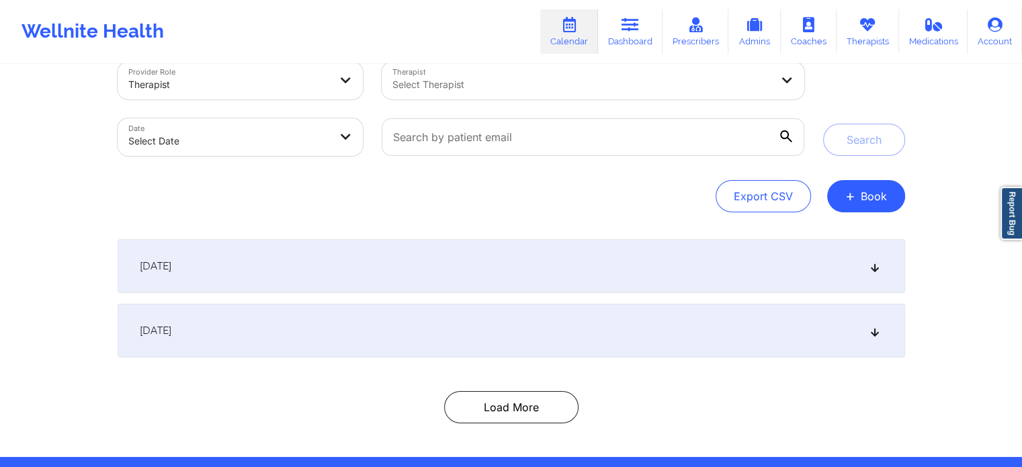
scroll to position [0, 0]
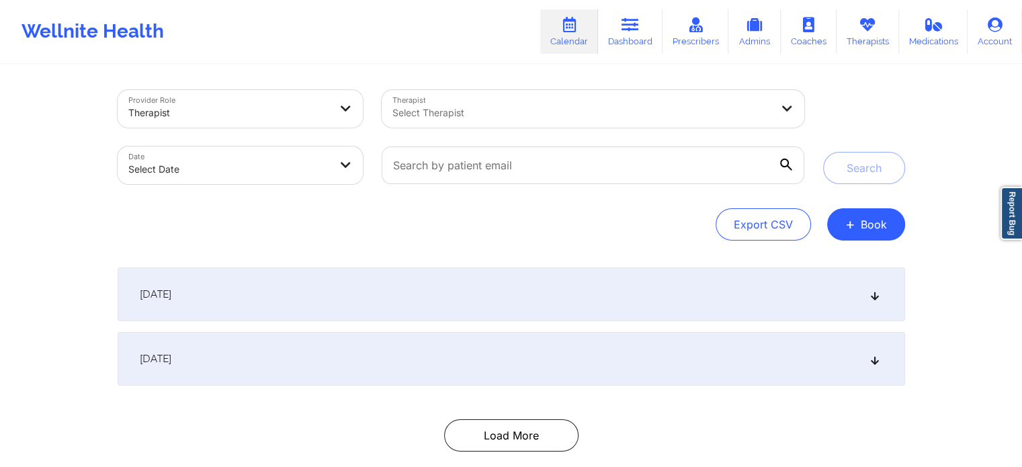
click at [462, 120] on div at bounding box center [581, 113] width 378 height 16
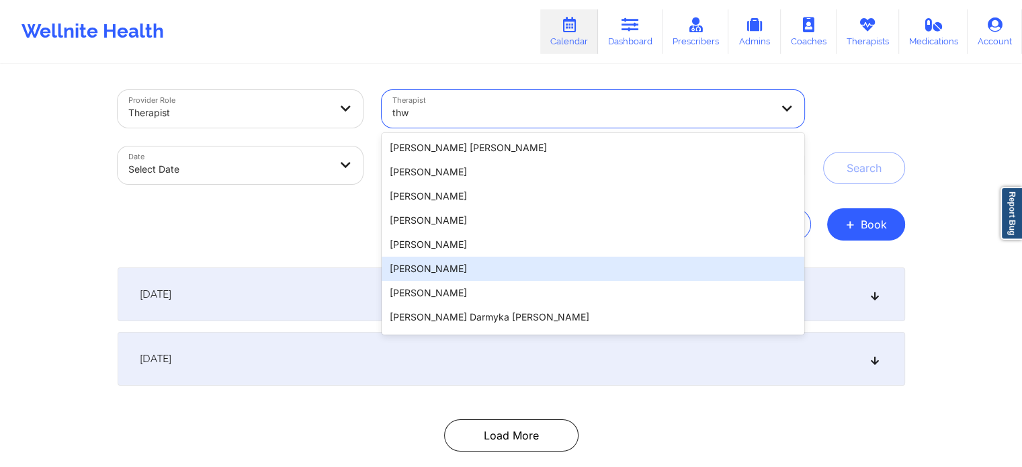
type input "thwe"
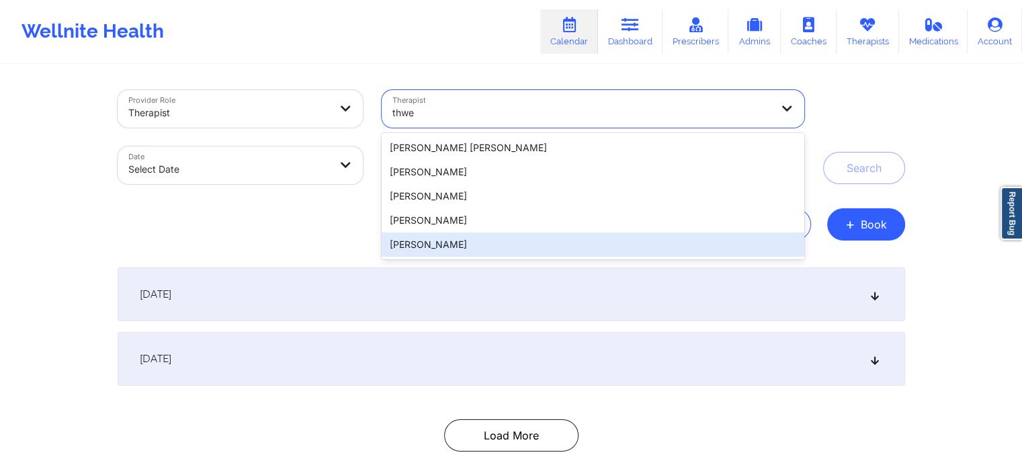
click at [459, 244] on div "[PERSON_NAME]" at bounding box center [593, 244] width 422 height 24
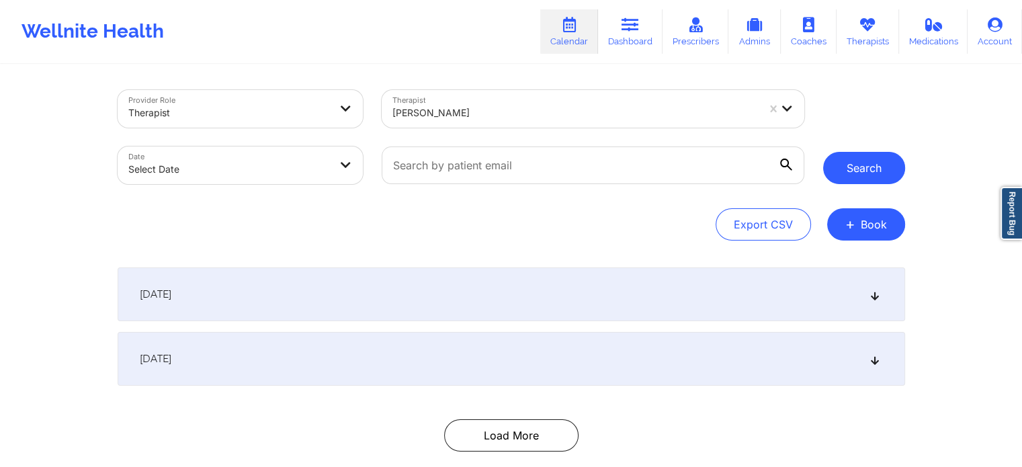
click at [862, 173] on button "Search" at bounding box center [864, 168] width 82 height 32
click at [254, 169] on body "Wellnite Health Calendar Dashboard Prescribers Admins Coaches Therapists Medica…" at bounding box center [511, 233] width 1022 height 467
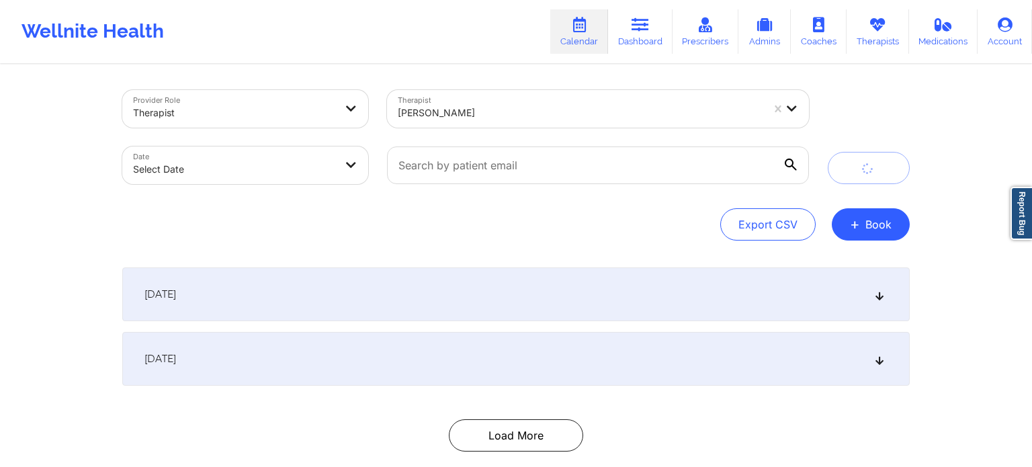
select select "2025-8"
select select "2025-9"
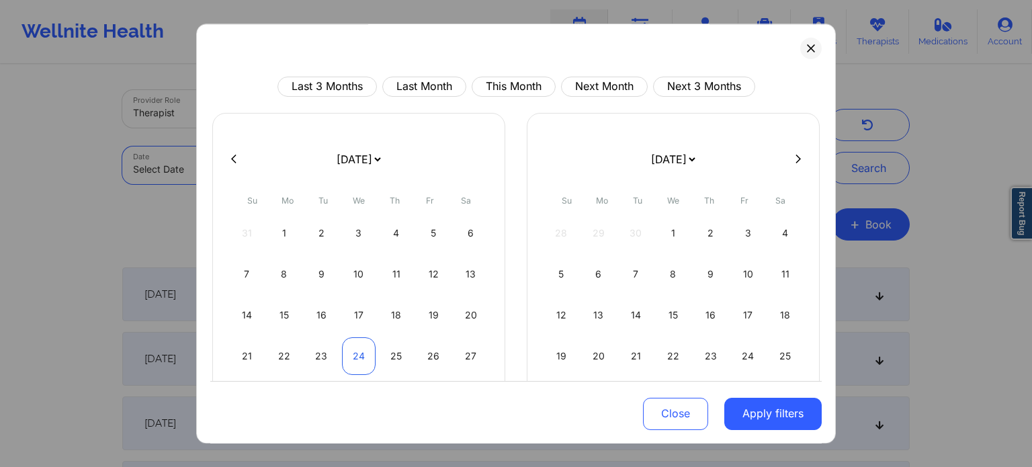
click at [355, 355] on div "24" at bounding box center [359, 356] width 34 height 38
click at [464, 350] on div "27" at bounding box center [470, 356] width 34 height 38
select select "2025-8"
select select "2025-9"
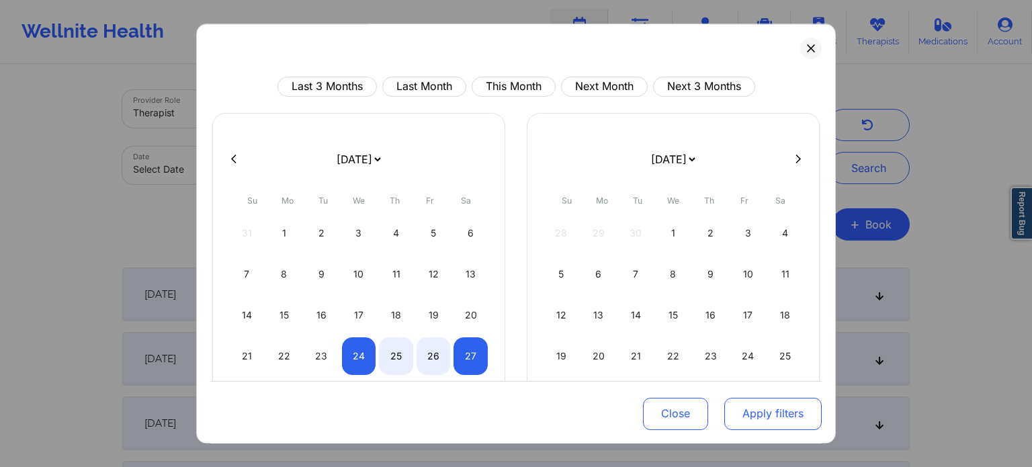
click at [747, 405] on button "Apply filters" at bounding box center [772, 413] width 97 height 32
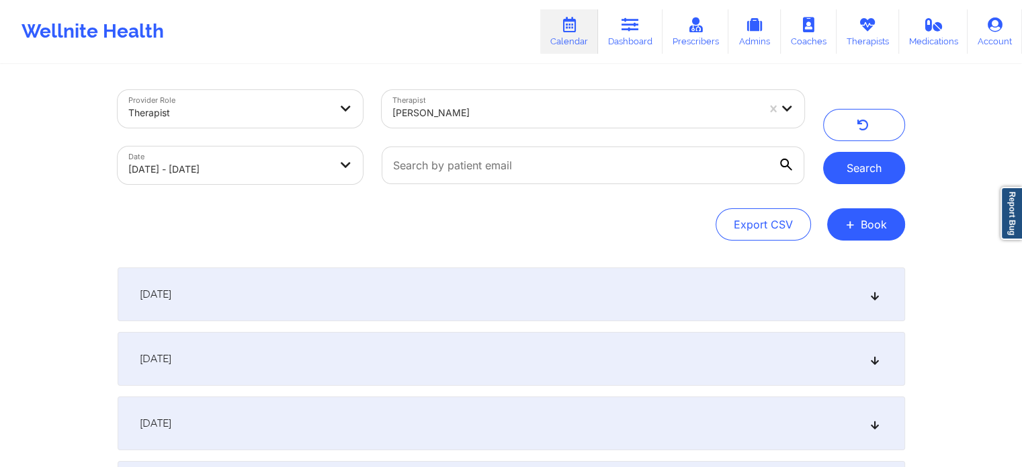
click at [863, 174] on button "Search" at bounding box center [864, 168] width 82 height 32
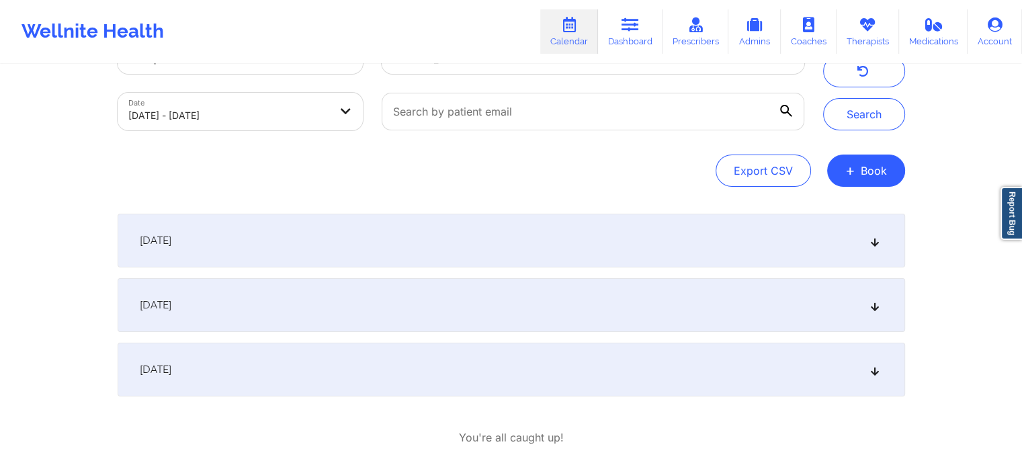
scroll to position [120, 0]
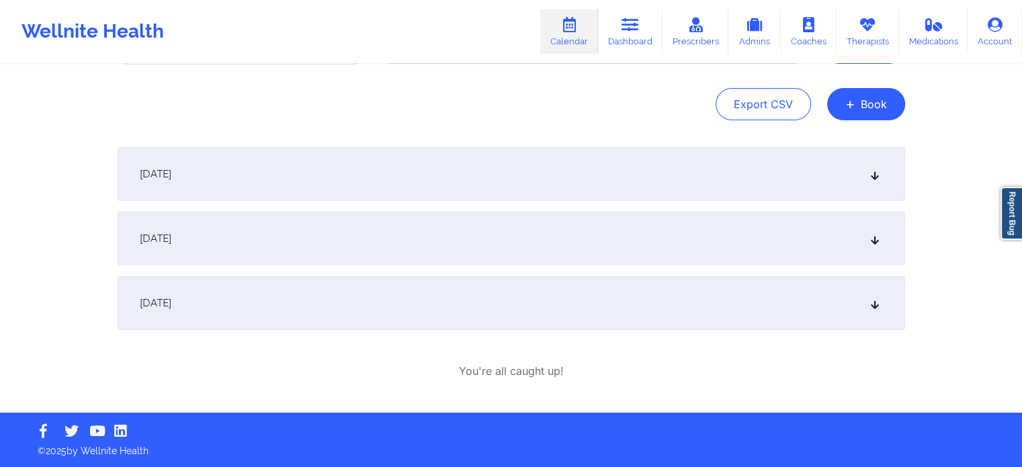
click at [355, 311] on div "September 26, 2025" at bounding box center [511, 303] width 787 height 54
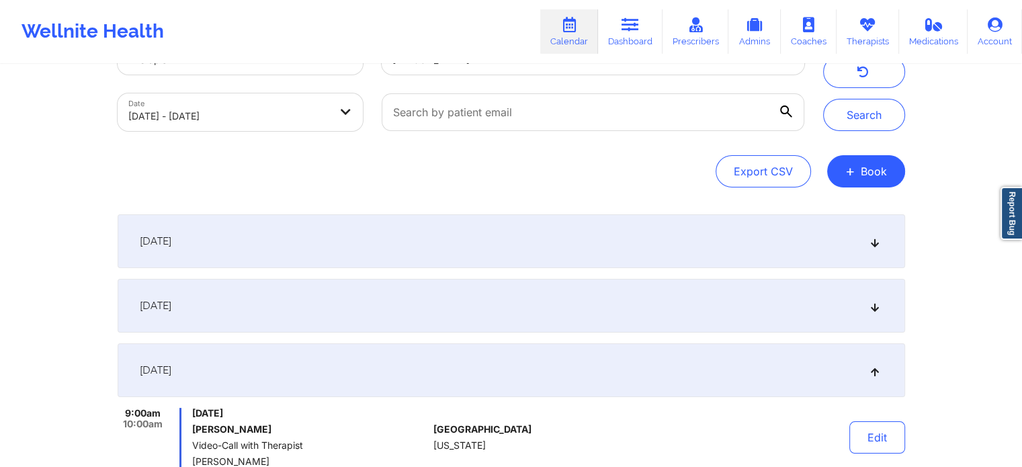
scroll to position [0, 0]
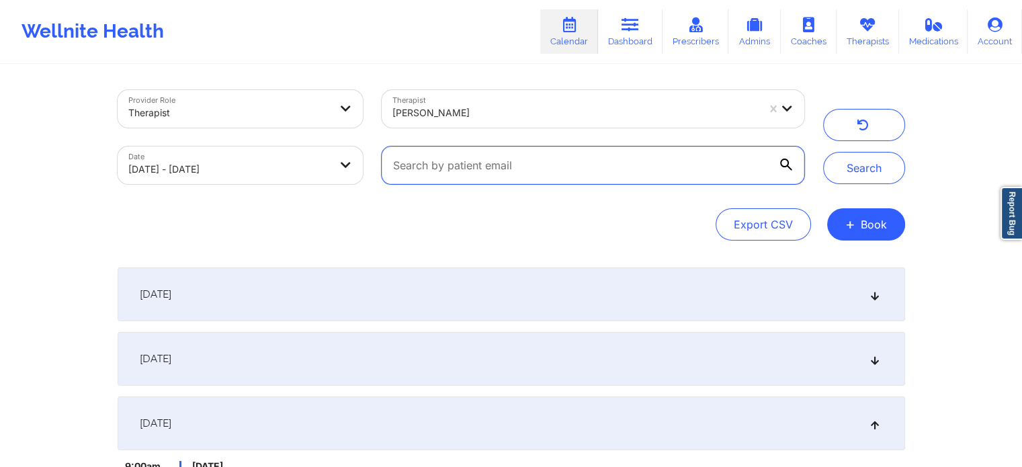
click at [509, 166] on input "text" at bounding box center [593, 165] width 422 height 38
paste input "[EMAIL_ADDRESS][DOMAIN_NAME]"
type input "[EMAIL_ADDRESS][DOMAIN_NAME]"
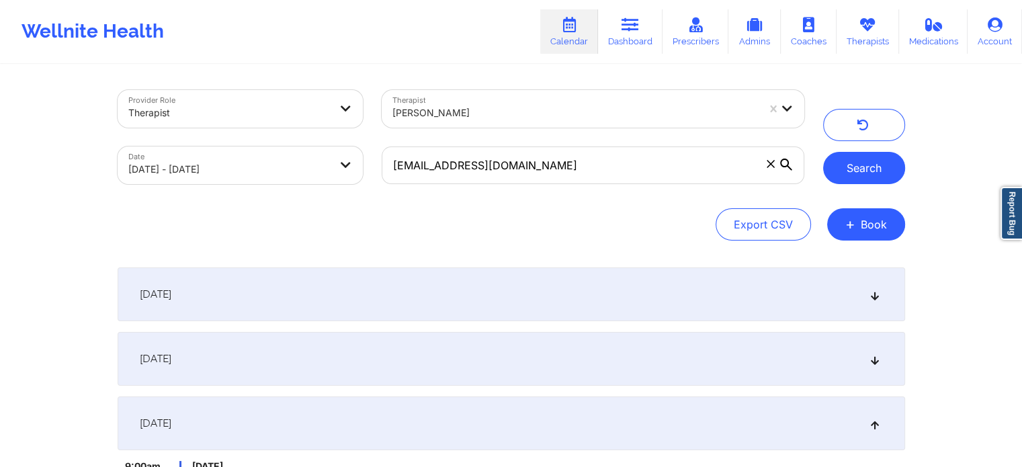
click at [848, 179] on button "Search" at bounding box center [864, 168] width 82 height 32
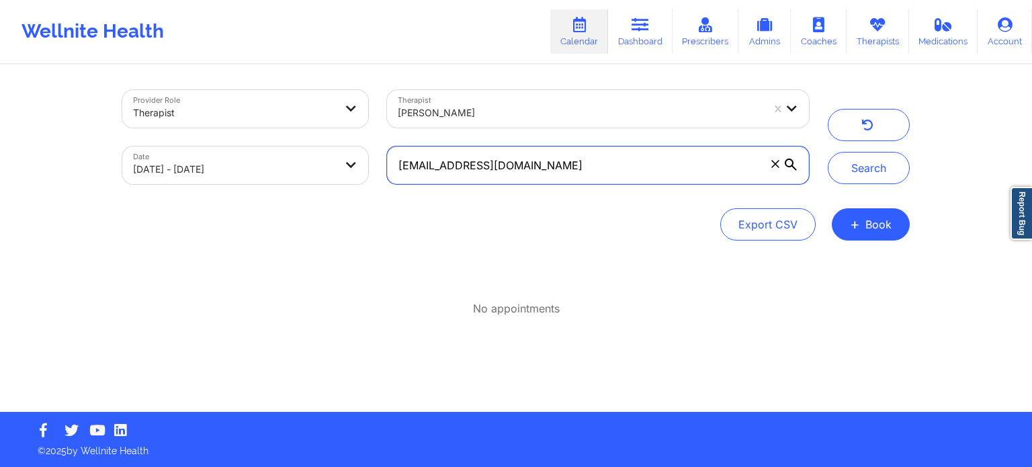
click at [600, 177] on input "[EMAIL_ADDRESS][DOMAIN_NAME]" at bounding box center [598, 165] width 422 height 38
drag, startPoint x: 584, startPoint y: 170, endPoint x: 386, endPoint y: 168, distance: 198.2
click at [386, 168] on div "[EMAIL_ADDRESS][DOMAIN_NAME]" at bounding box center [598, 165] width 441 height 56
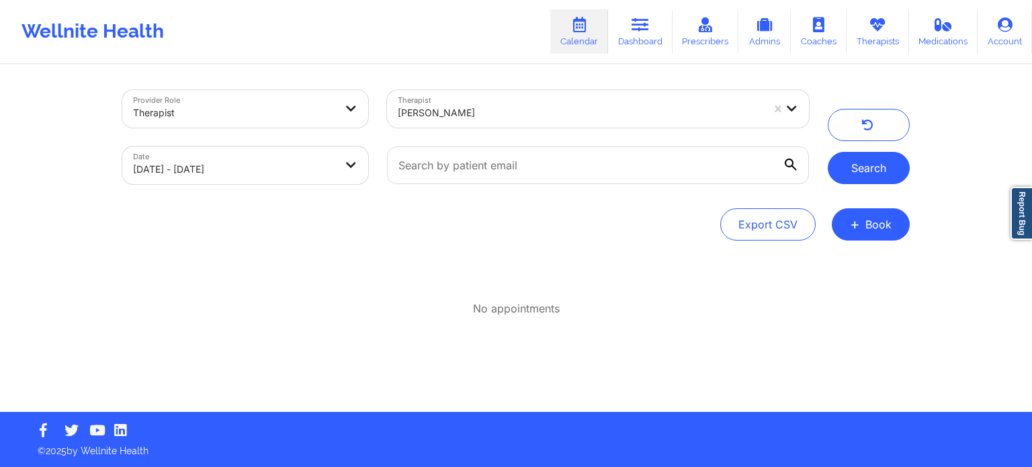
click at [871, 171] on button "Search" at bounding box center [869, 168] width 82 height 32
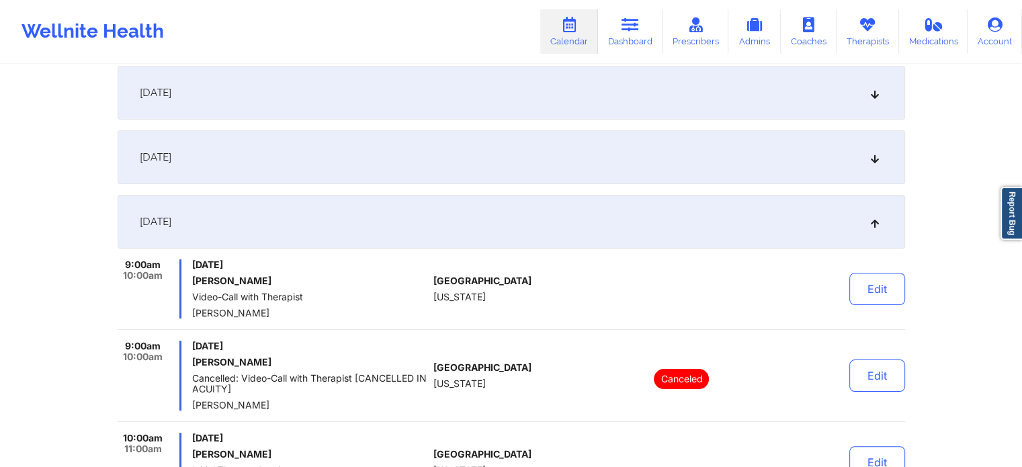
scroll to position [336, 0]
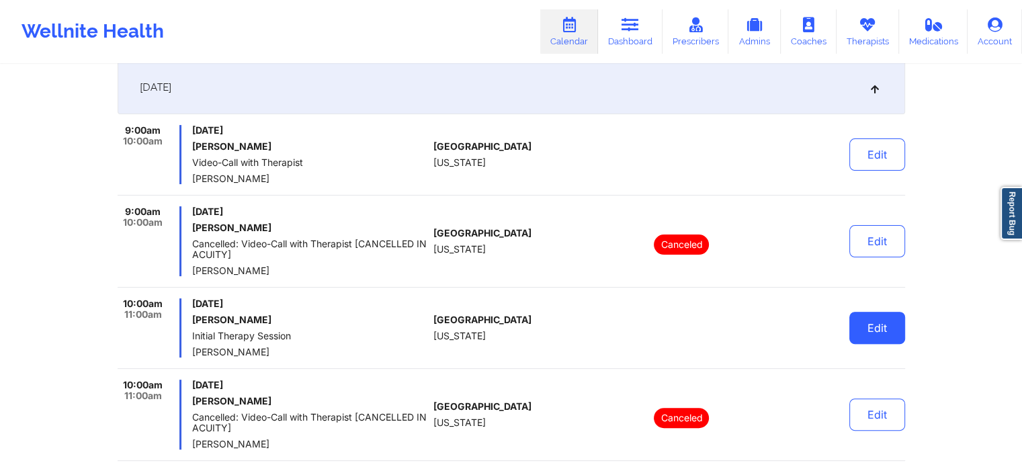
click at [876, 335] on button "Edit" at bounding box center [877, 328] width 56 height 32
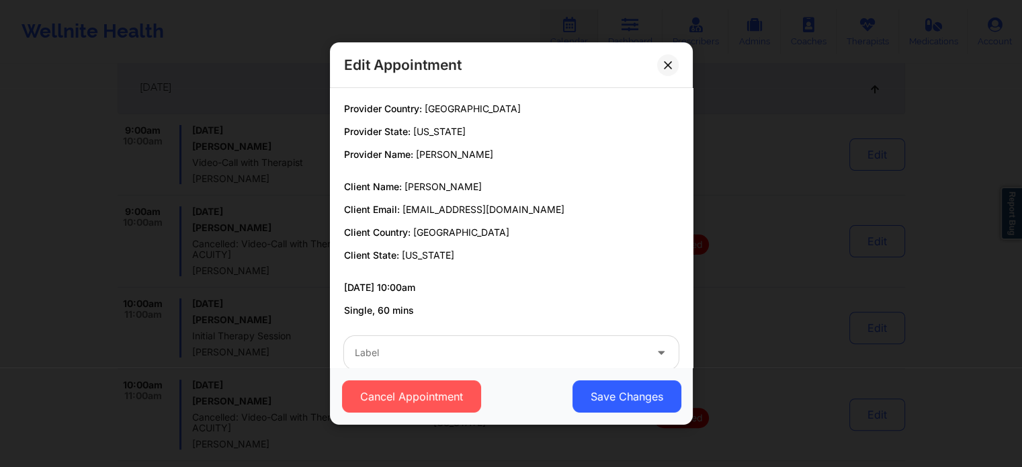
scroll to position [25, 0]
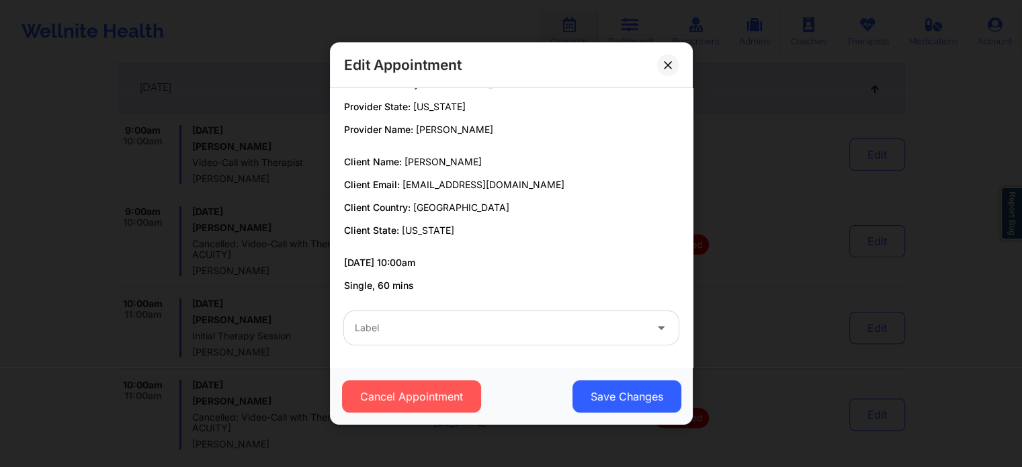
click at [783, 161] on div "Edit Appointment Provider Country: United States Provider State: Florida Provid…" at bounding box center [511, 233] width 1022 height 467
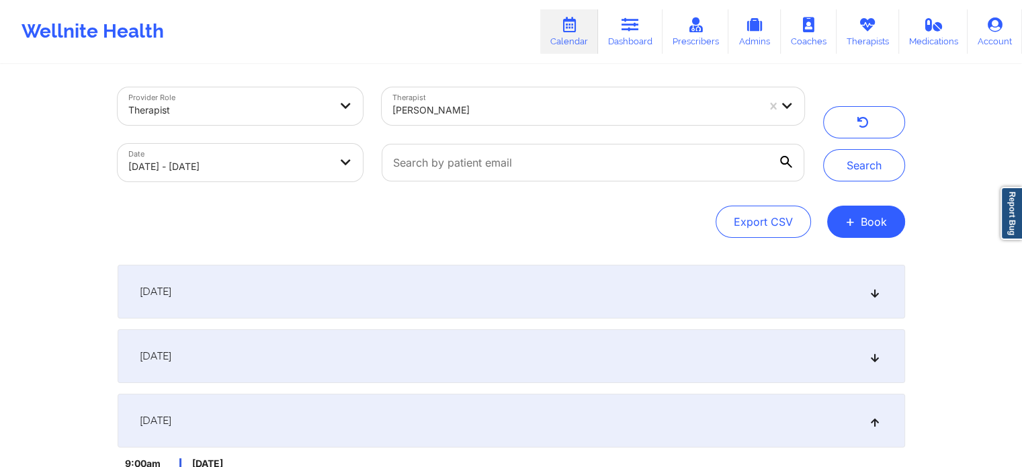
scroll to position [0, 0]
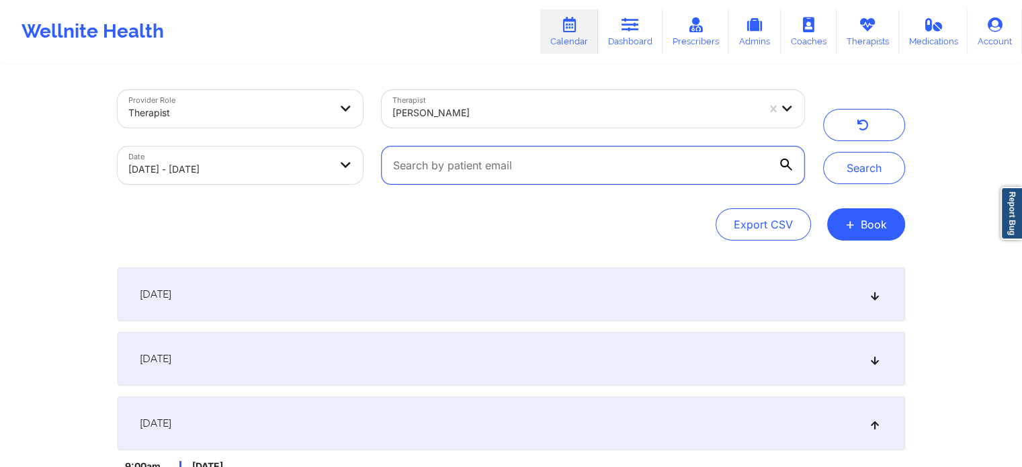
click at [502, 157] on input "text" at bounding box center [593, 165] width 422 height 38
paste input "[EMAIL_ADDRESS][DOMAIN_NAME]"
type input "[EMAIL_ADDRESS][DOMAIN_NAME]"
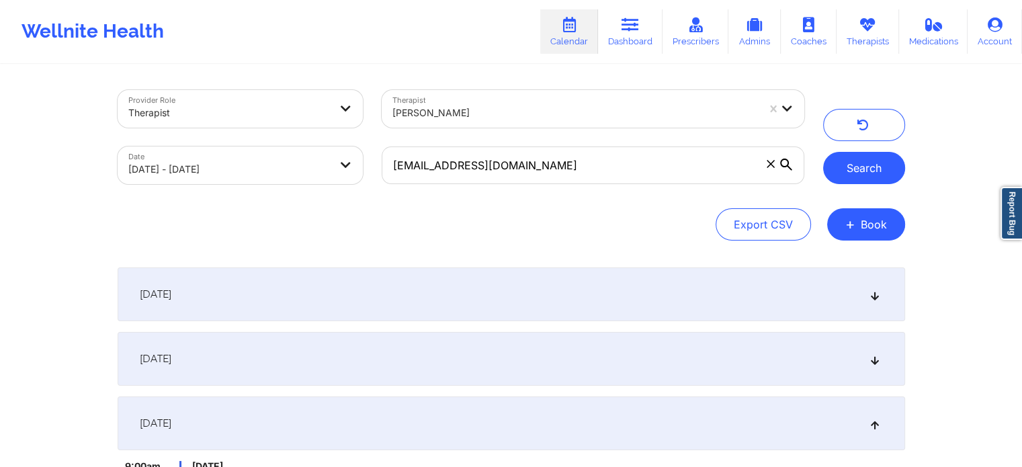
click at [861, 175] on button "Search" at bounding box center [864, 168] width 82 height 32
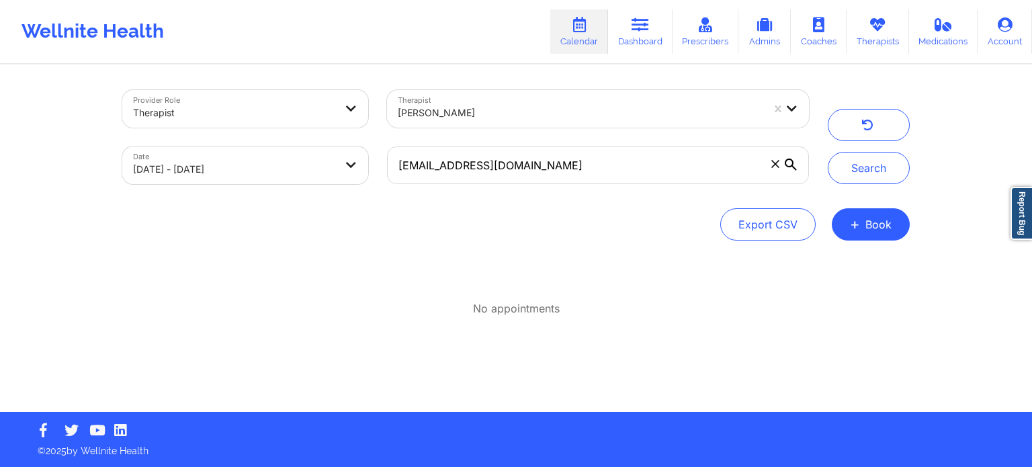
click at [291, 175] on body "Wellnite Health Calendar Dashboard Prescribers Admins Coaches Therapists Medica…" at bounding box center [516, 233] width 1032 height 467
select select "2025-8"
select select "2025-9"
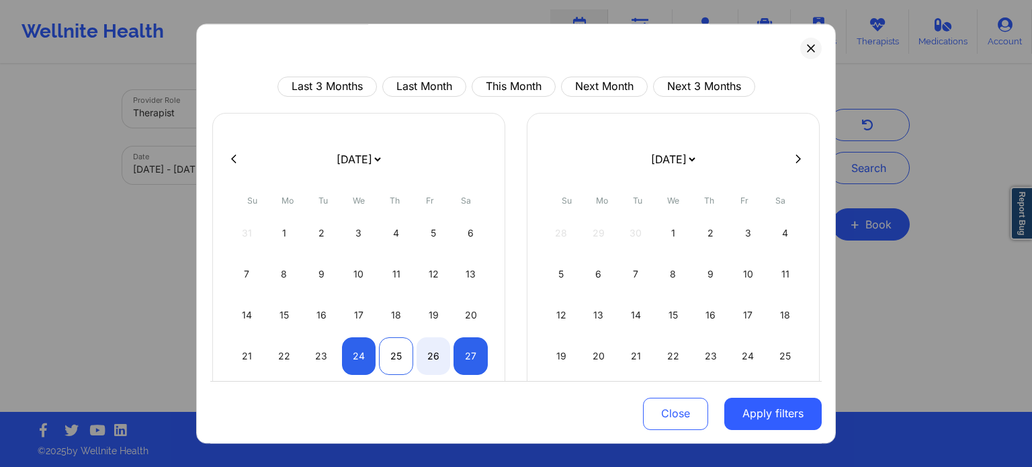
click at [388, 362] on div "25" at bounding box center [396, 356] width 34 height 38
select select "2025-8"
select select "2025-9"
select select "2025-8"
select select "2025-9"
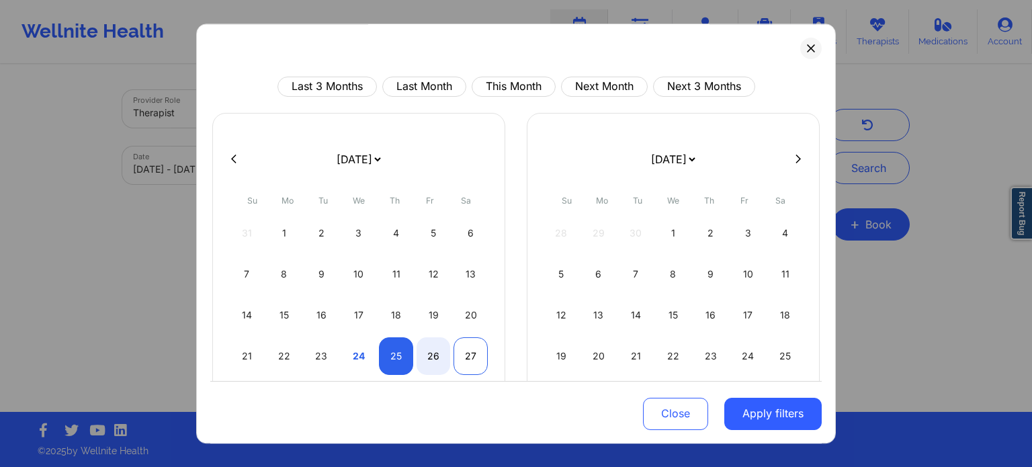
click at [473, 357] on div "27" at bounding box center [470, 356] width 34 height 38
select select "2025-8"
select select "2025-9"
click at [784, 417] on button "Apply filters" at bounding box center [772, 413] width 97 height 32
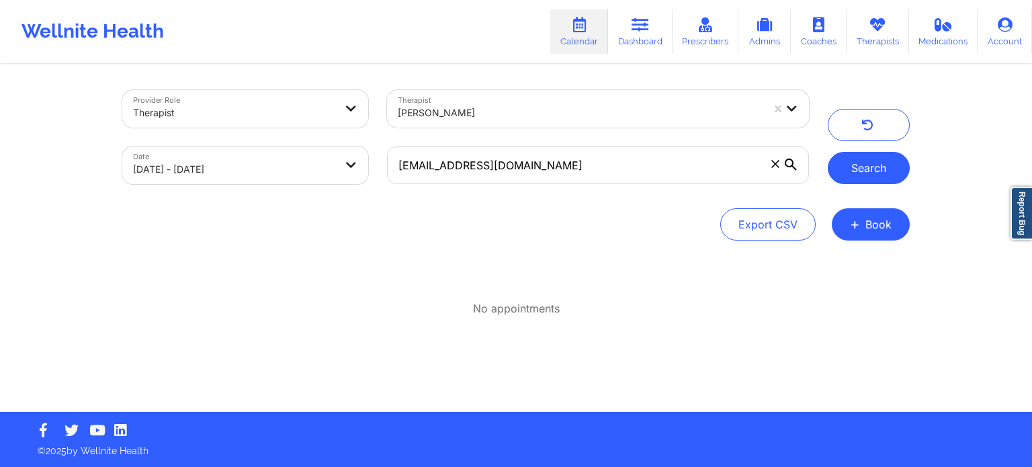
click at [890, 170] on button "Search" at bounding box center [869, 168] width 82 height 32
click at [774, 165] on icon at bounding box center [774, 163] width 7 height 7
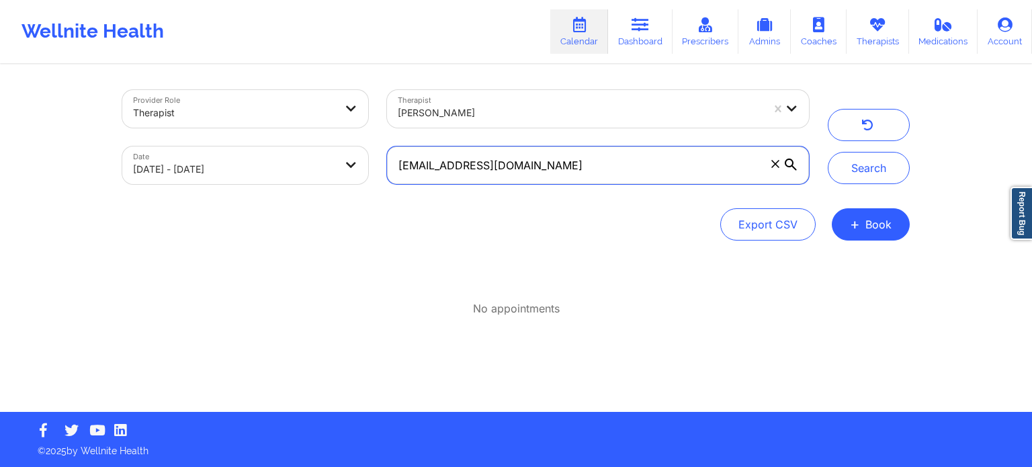
click at [774, 165] on input "[EMAIL_ADDRESS][DOMAIN_NAME]" at bounding box center [598, 165] width 422 height 38
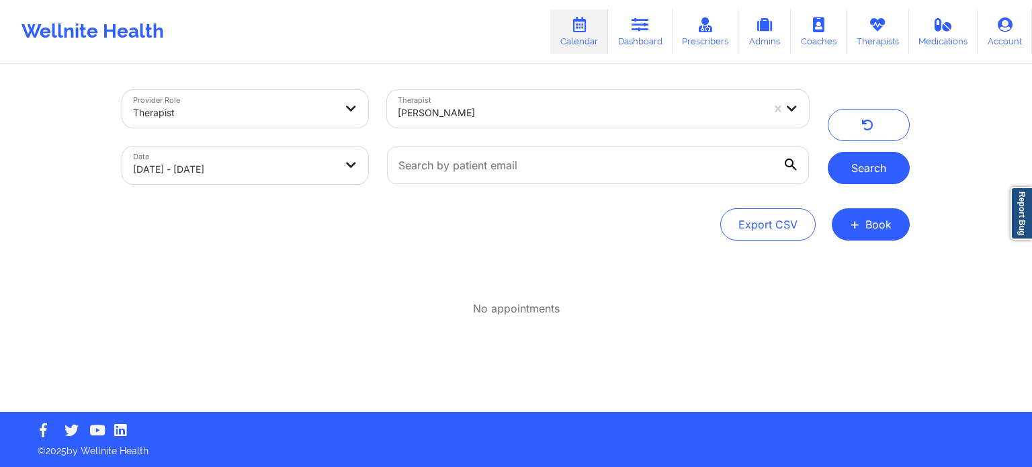
click at [875, 164] on button "Search" at bounding box center [869, 168] width 82 height 32
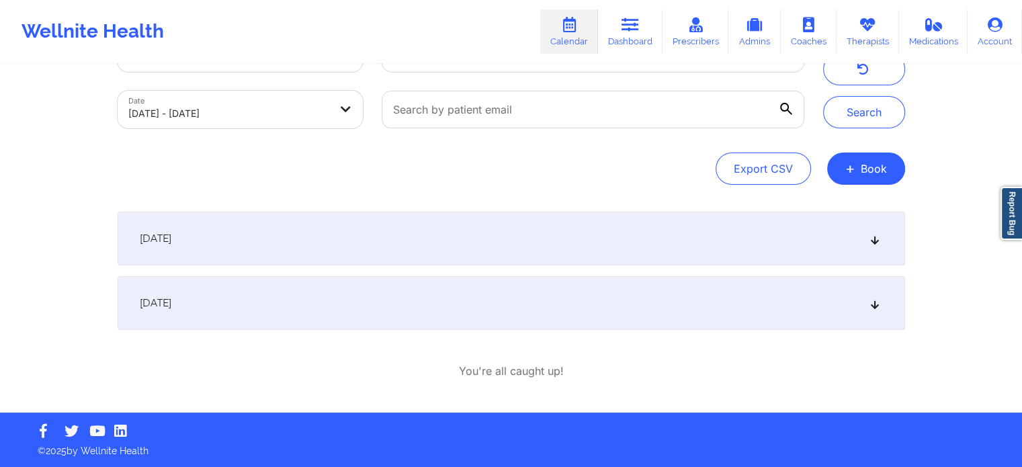
click at [380, 307] on div "September 26, 2025" at bounding box center [511, 303] width 787 height 54
